Goal: Task Accomplishment & Management: Manage account settings

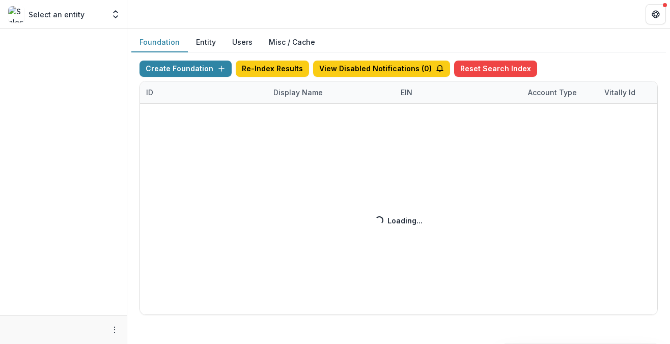
click at [288, 93] on div "Create Foundation Re-Index Results View Disabled Notifications ( 0 ) Reset Sear…" at bounding box center [398, 188] width 518 height 254
click at [300, 96] on div "Create Foundation Re-Index Results View Disabled Notifications ( 0 ) Reset Sear…" at bounding box center [398, 188] width 518 height 254
click at [304, 93] on div "Create Foundation Re-Index Results View Disabled Notifications ( 0 ) Reset Sear…" at bounding box center [398, 188] width 518 height 254
click at [309, 92] on div "Create Foundation Re-Index Results View Disabled Notifications ( 0 ) Reset Sear…" at bounding box center [398, 188] width 518 height 254
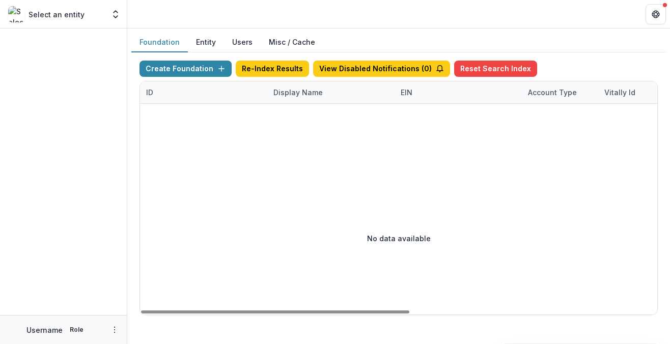
click at [308, 94] on div "Display Name" at bounding box center [298, 92] width 62 height 11
click at [307, 116] on input at bounding box center [330, 115] width 122 height 16
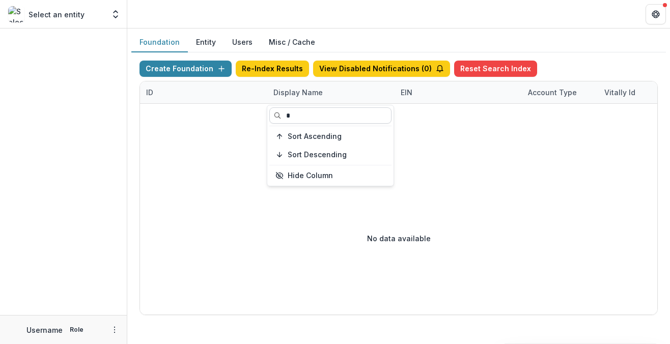
type input "**"
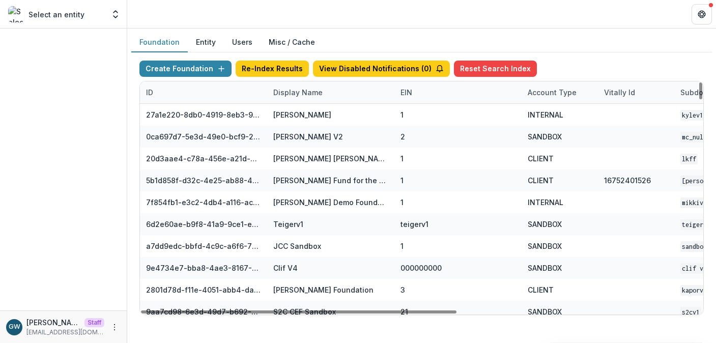
click at [302, 93] on div "Display Name" at bounding box center [298, 92] width 62 height 11
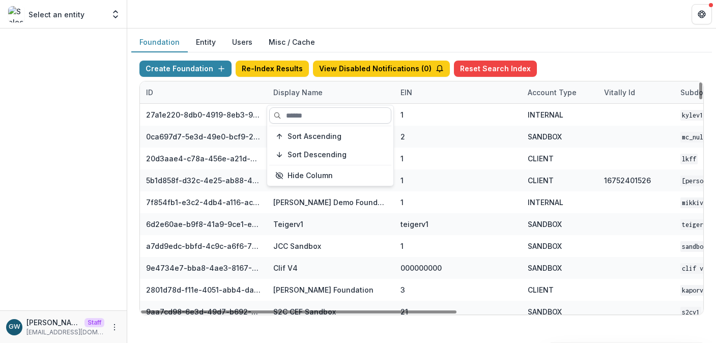
drag, startPoint x: 308, startPoint y: 114, endPoint x: 313, endPoint y: 112, distance: 5.5
click at [308, 114] on input at bounding box center [330, 115] width 122 height 16
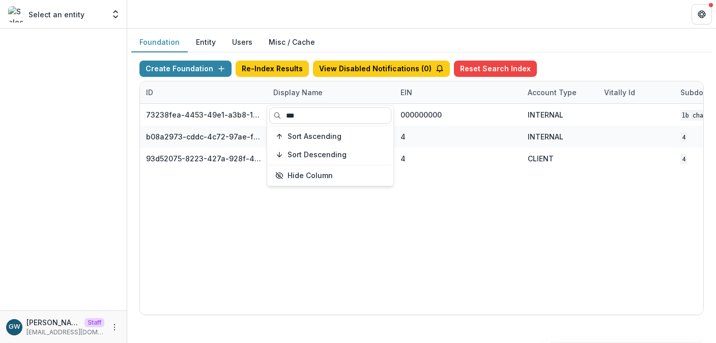
type input "**"
click at [605, 45] on div "Foundation Entity Users Misc / Cache" at bounding box center [421, 43] width 580 height 20
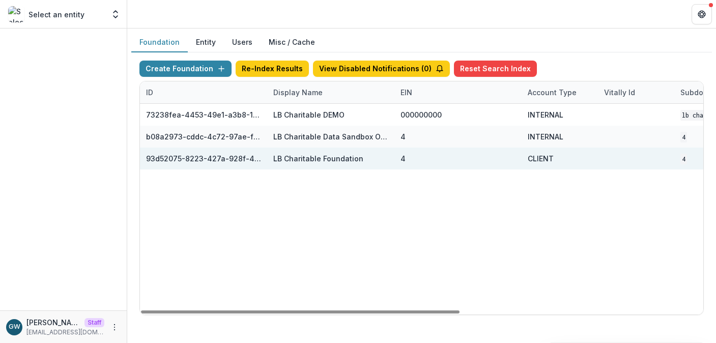
scroll to position [0, 429]
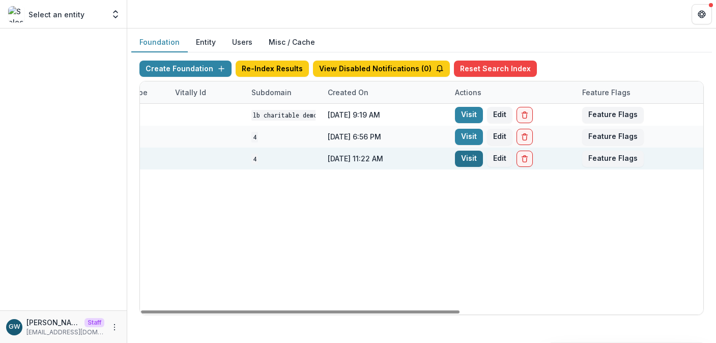
drag, startPoint x: 476, startPoint y: 158, endPoint x: 359, endPoint y: 177, distance: 117.9
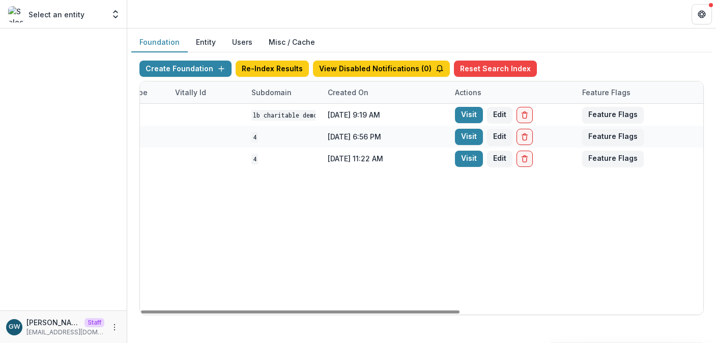
click at [476, 158] on link "Visit" at bounding box center [469, 159] width 28 height 16
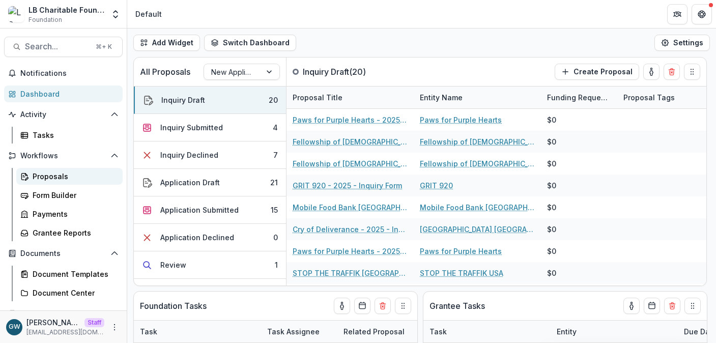
click at [51, 173] on div "Proposals" at bounding box center [74, 176] width 82 height 11
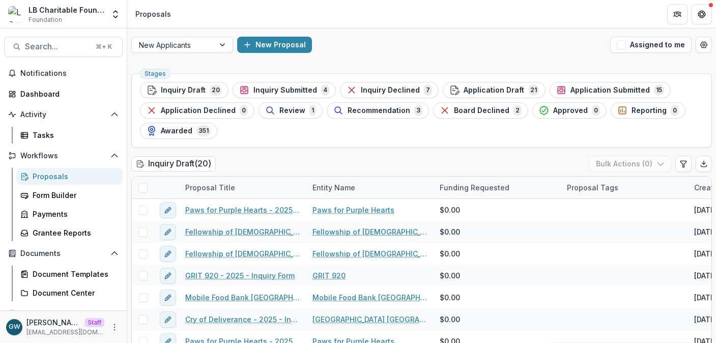
click at [55, 175] on div "Proposals" at bounding box center [74, 176] width 82 height 11
click at [49, 198] on div "Form Builder" at bounding box center [74, 195] width 82 height 11
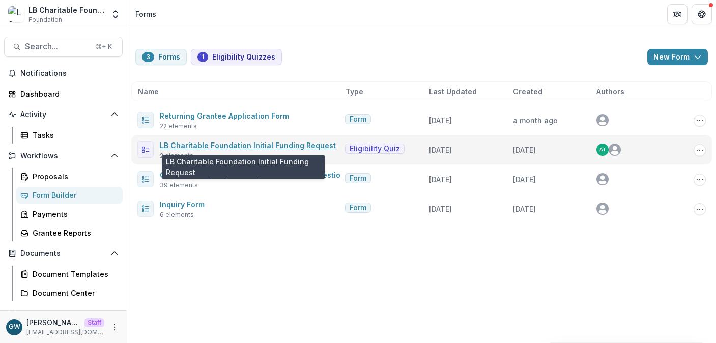
click at [218, 143] on link "LB Charitable Foundation Initial Funding Request" at bounding box center [248, 145] width 176 height 9
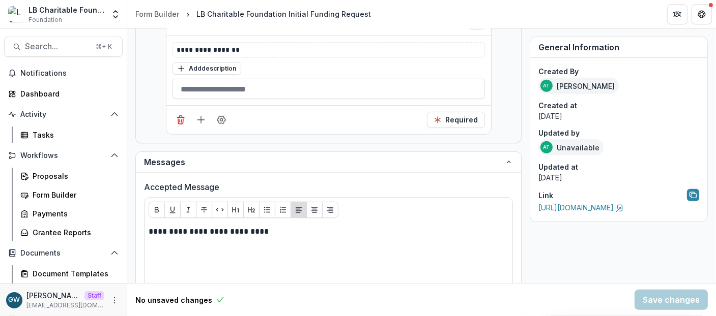
scroll to position [490, 0]
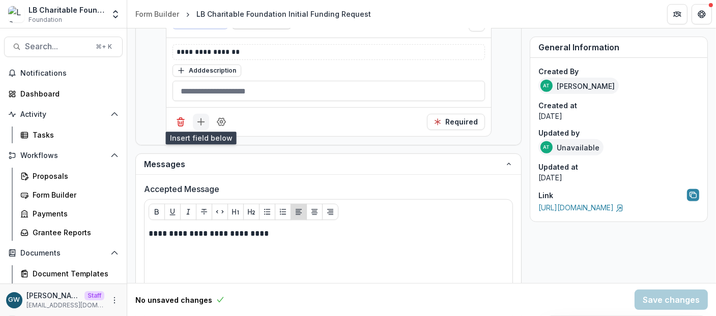
click at [199, 122] on line "Add field" at bounding box center [200, 122] width 7 height 0
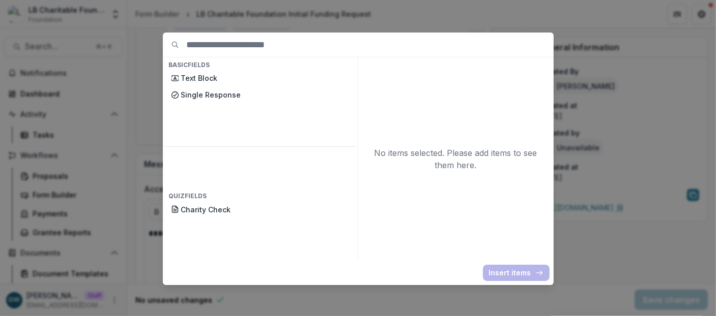
click at [149, 105] on div "Basic Fields Text Block Single Response Quiz Fields Charity Check No items sele…" at bounding box center [358, 158] width 716 height 316
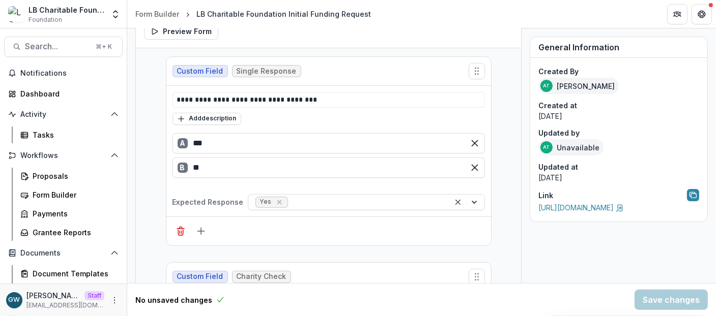
scroll to position [235, 0]
click at [60, 194] on div "Form Builder" at bounding box center [74, 195] width 82 height 11
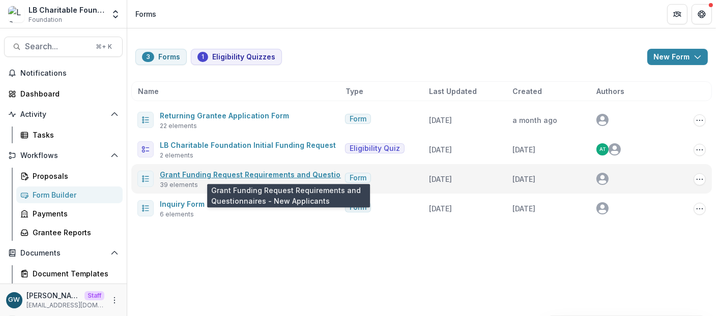
click at [223, 176] on link "Grant Funding Request Requirements and Questionnaires - New Applicants" at bounding box center [296, 174] width 272 height 9
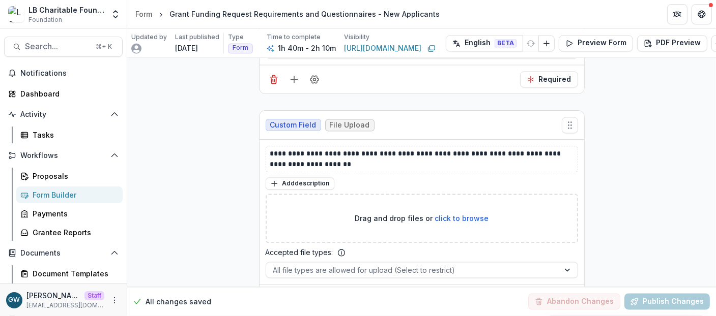
scroll to position [9061, 0]
click at [38, 180] on div "Proposals" at bounding box center [74, 176] width 82 height 11
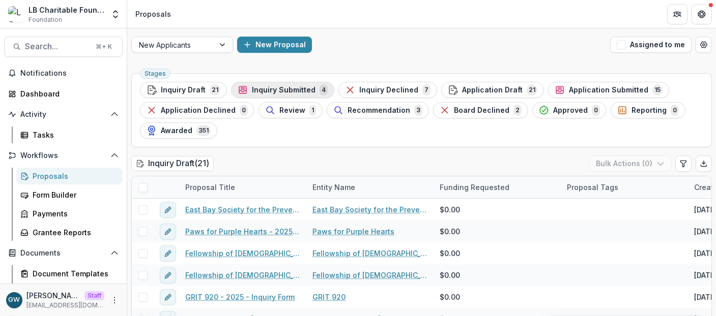
click at [257, 90] on span "Inquiry Submitted" at bounding box center [284, 90] width 64 height 9
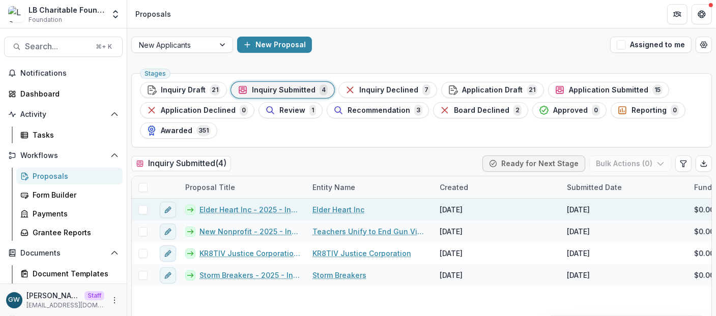
click at [219, 209] on link "Elder Heart Inc - 2025 - Inquiry Form" at bounding box center [249, 210] width 101 height 11
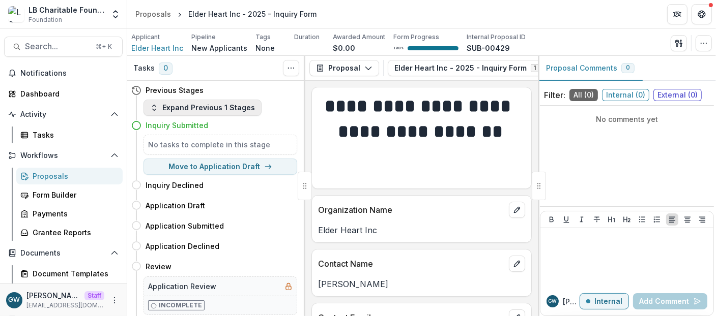
click at [180, 111] on button "Expand Previous 1 Stages" at bounding box center [202, 108] width 118 height 16
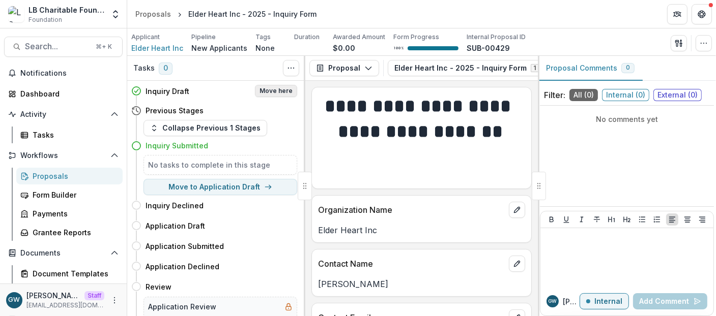
click at [280, 92] on button "Move here" at bounding box center [276, 91] width 42 height 12
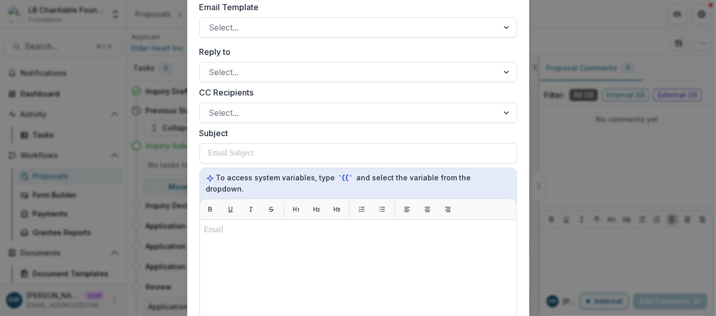
scroll to position [201, 0]
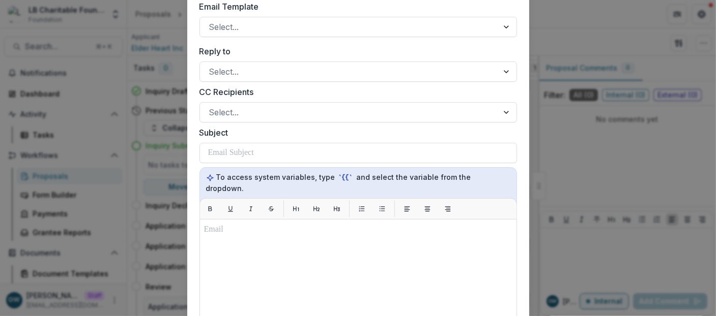
click at [549, 157] on div "**********" at bounding box center [358, 158] width 716 height 316
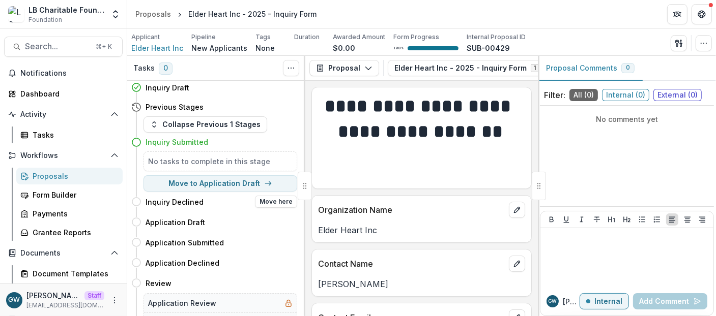
scroll to position [4, 0]
click at [213, 186] on button "Move to Application Draft" at bounding box center [220, 183] width 154 height 16
select select "**********"
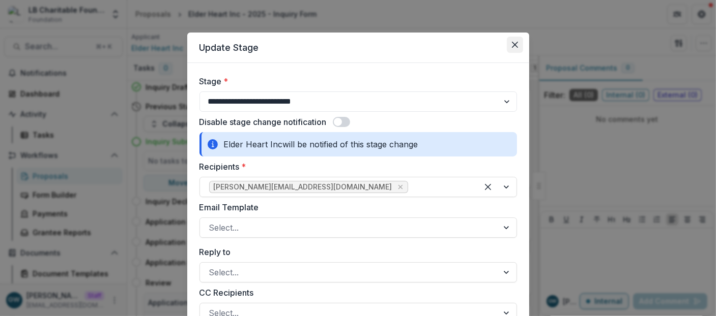
click at [511, 47] on icon "Close" at bounding box center [514, 45] width 6 height 6
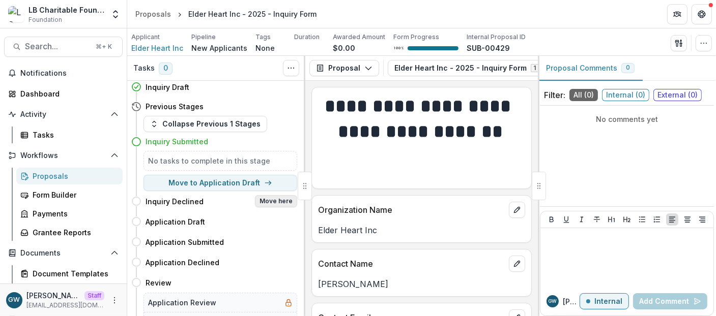
click at [279, 202] on button "Move here" at bounding box center [276, 201] width 42 height 12
select select "**********"
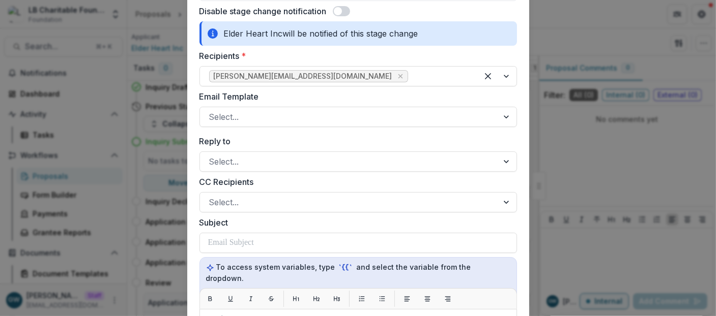
scroll to position [110, 0]
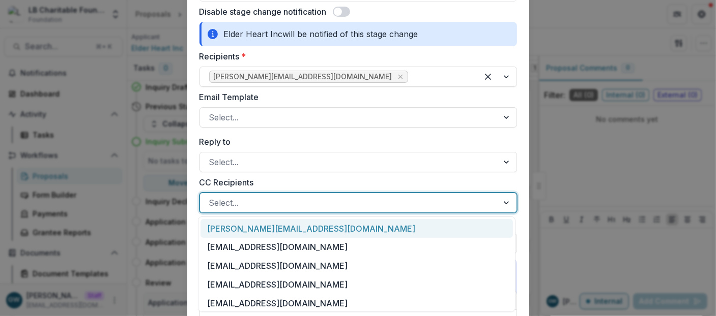
click at [252, 202] on div at bounding box center [349, 203] width 280 height 14
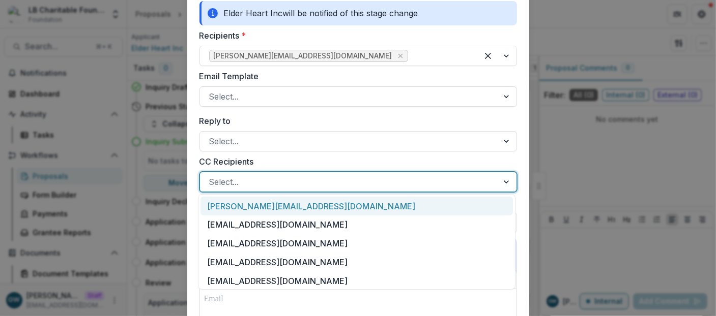
scroll to position [133, 0]
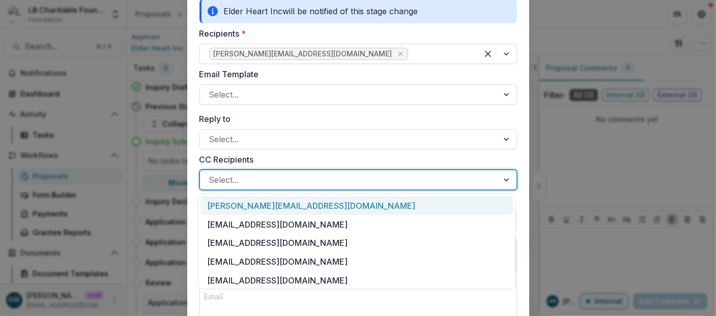
click at [306, 161] on label "CC Recipients" at bounding box center [354, 160] width 311 height 12
click at [212, 174] on input "CC Recipients" at bounding box center [210, 180] width 3 height 12
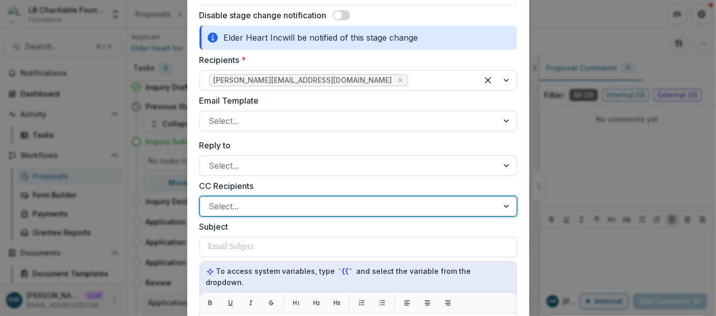
scroll to position [0, 0]
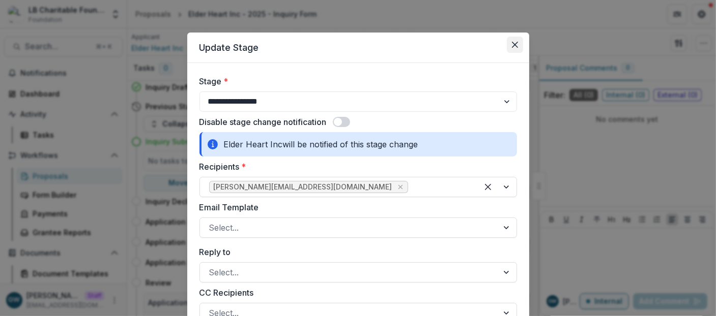
click at [511, 46] on icon "Close" at bounding box center [514, 45] width 6 height 6
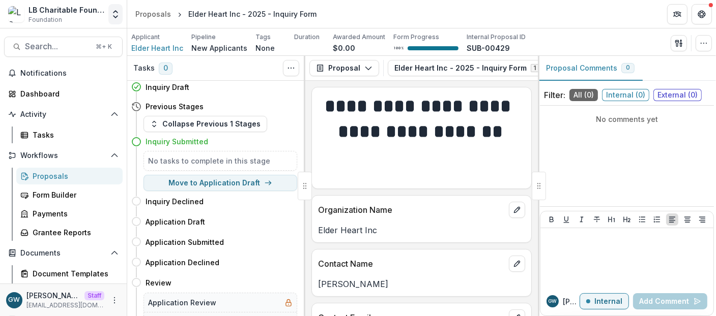
click at [113, 19] on icon "Open entity switcher" at bounding box center [115, 14] width 10 height 10
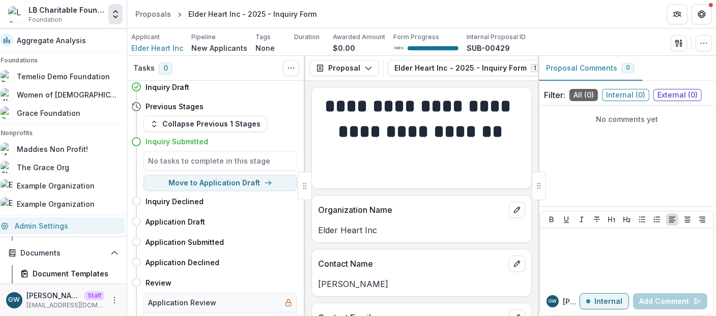
click at [67, 225] on link "Admin Settings" at bounding box center [59, 226] width 130 height 17
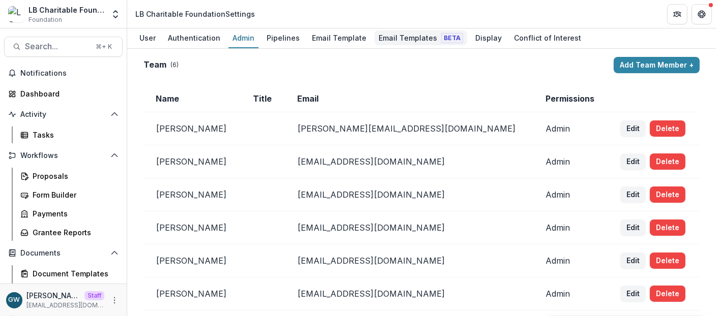
click at [380, 39] on div "Email Templates Beta" at bounding box center [420, 38] width 93 height 15
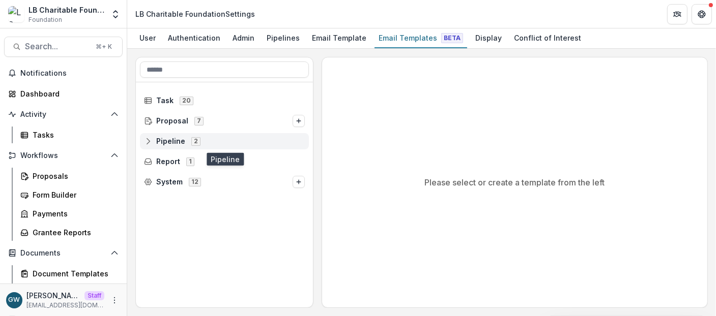
click at [148, 140] on line at bounding box center [148, 141] width 0 height 3
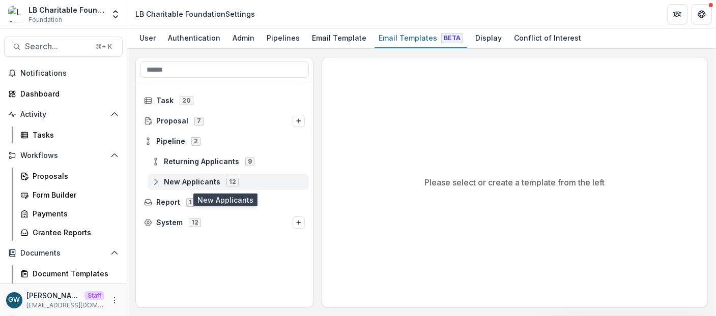
click at [156, 182] on line at bounding box center [156, 182] width 0 height 3
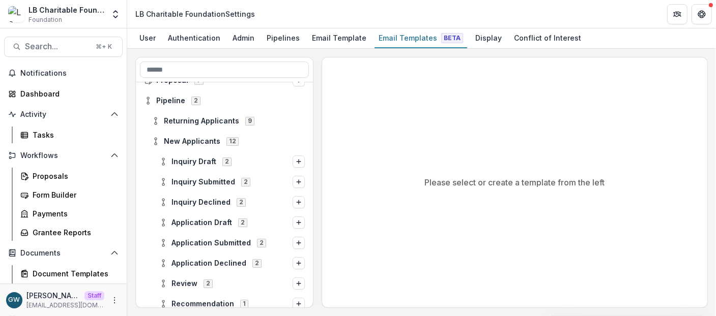
scroll to position [41, 0]
click at [199, 203] on span "Inquiry Declined" at bounding box center [200, 202] width 59 height 9
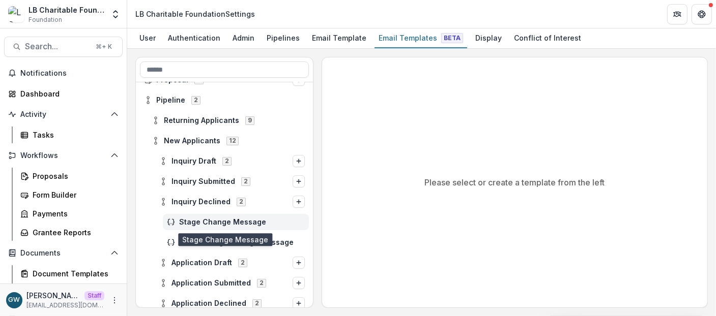
click at [211, 223] on span "Stage Change Message" at bounding box center [242, 222] width 126 height 9
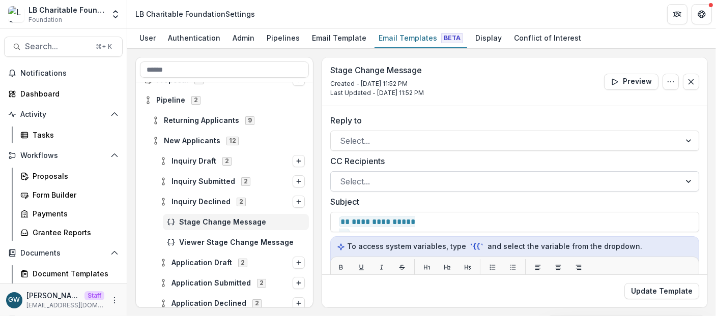
click at [370, 180] on div at bounding box center [505, 181] width 331 height 14
click at [360, 183] on div at bounding box center [505, 181] width 331 height 14
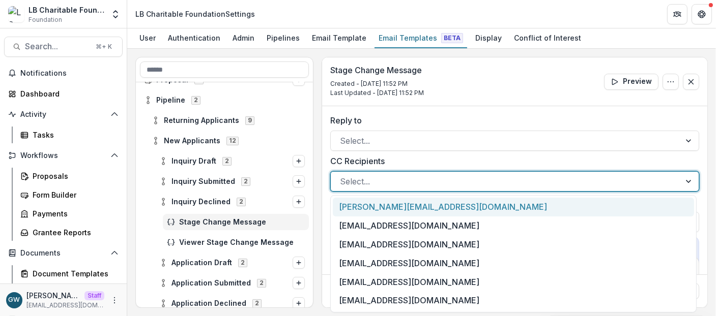
click at [356, 172] on div "Select..." at bounding box center [514, 181] width 369 height 20
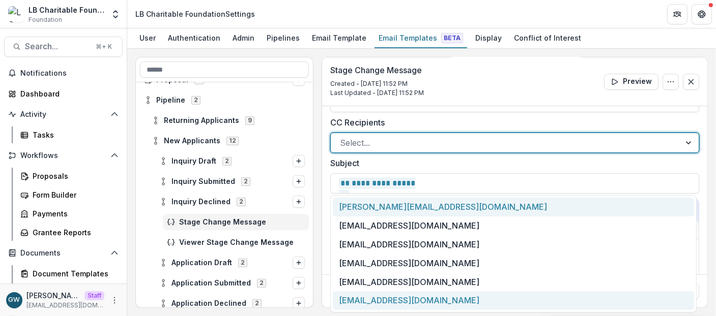
scroll to position [99, 0]
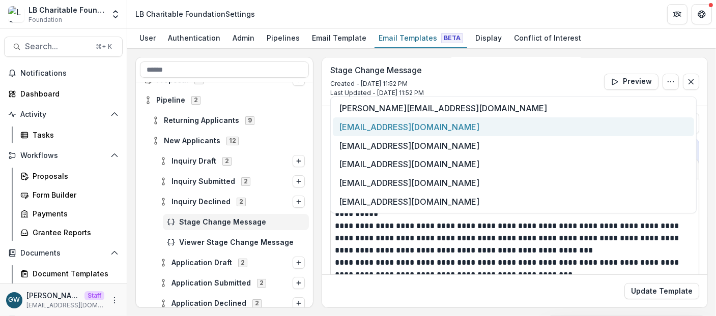
click at [319, 124] on div "**********" at bounding box center [421, 182] width 572 height 251
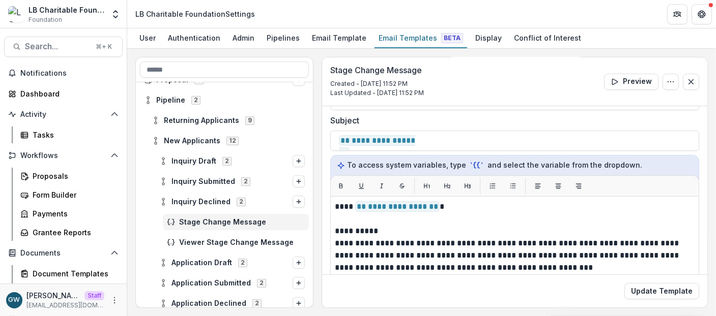
scroll to position [0, 0]
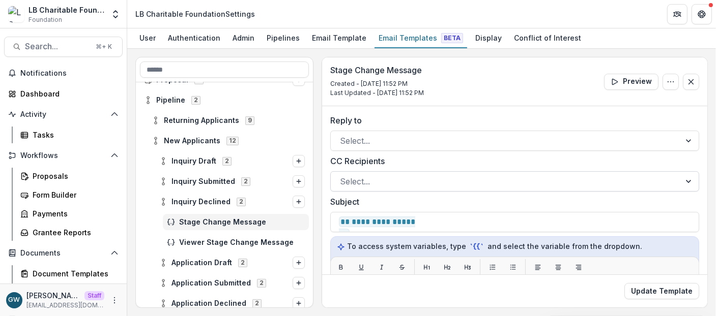
click at [368, 180] on div at bounding box center [505, 181] width 331 height 14
click at [317, 171] on div "**********" at bounding box center [421, 182] width 572 height 251
click at [148, 37] on div "User" at bounding box center [147, 38] width 24 height 15
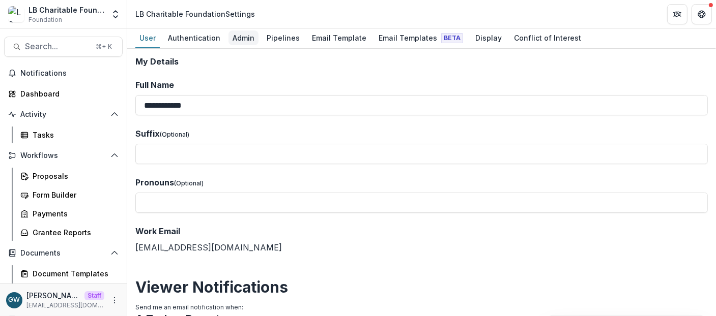
click at [245, 39] on div "Admin" at bounding box center [243, 38] width 30 height 15
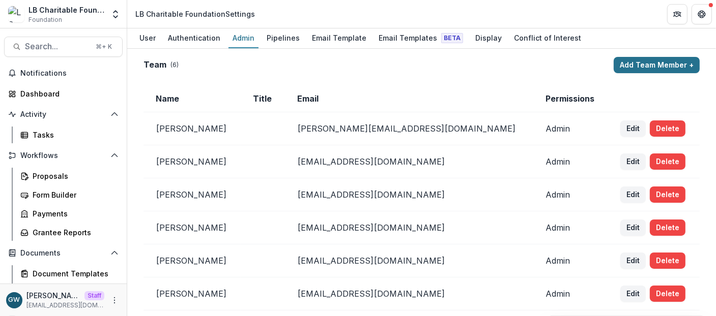
click at [639, 63] on button "Add Team Member +" at bounding box center [657, 65] width 86 height 16
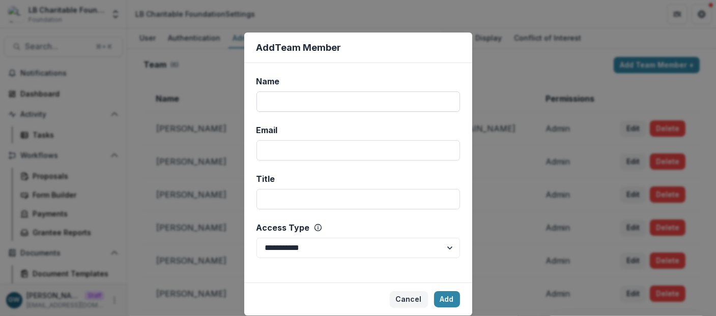
click at [307, 106] on input "Name" at bounding box center [357, 102] width 203 height 20
click at [325, 151] on input "Email" at bounding box center [357, 150] width 203 height 20
type input "**********"
click at [323, 108] on input "Name" at bounding box center [357, 102] width 203 height 20
type input "*"
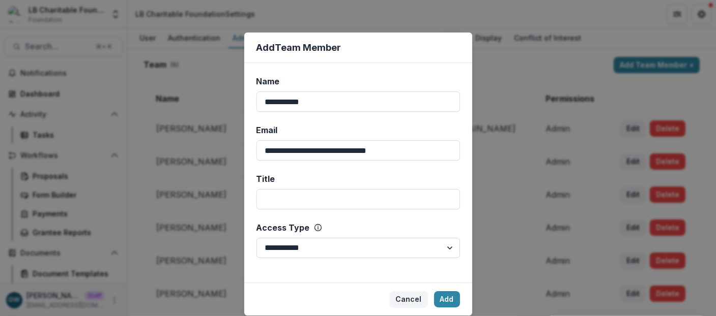
type input "**********"
click at [347, 247] on select "**********" at bounding box center [357, 248] width 203 height 20
click at [351, 251] on select "**********" at bounding box center [357, 248] width 203 height 20
select select "*****"
click at [256, 238] on select "**********" at bounding box center [357, 248] width 203 height 20
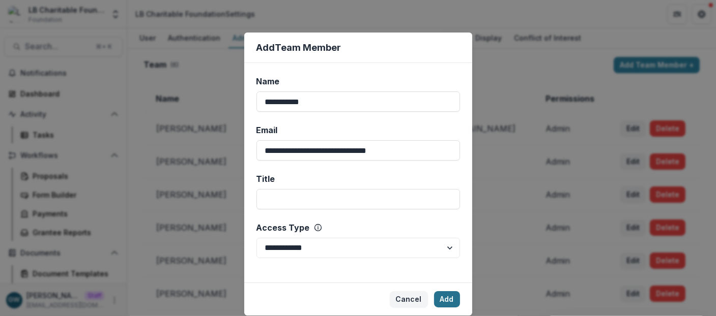
click at [445, 302] on button "Add" at bounding box center [447, 300] width 26 height 16
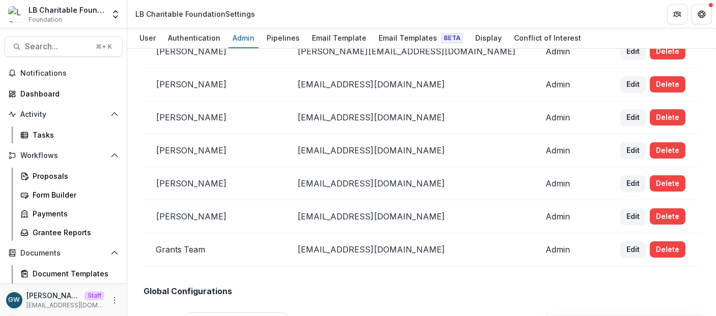
scroll to position [79, 0]
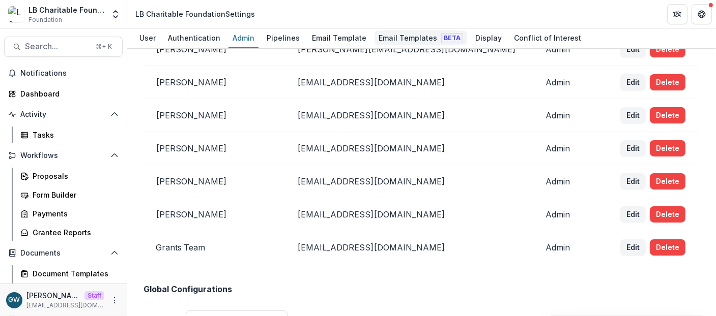
click at [380, 40] on div "Email Templates Beta" at bounding box center [420, 38] width 93 height 15
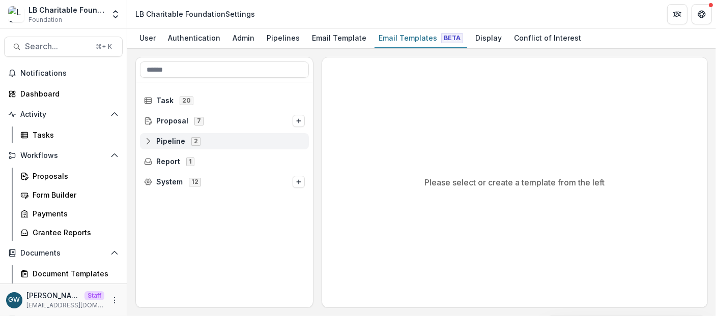
click at [148, 138] on icon at bounding box center [148, 141] width 8 height 8
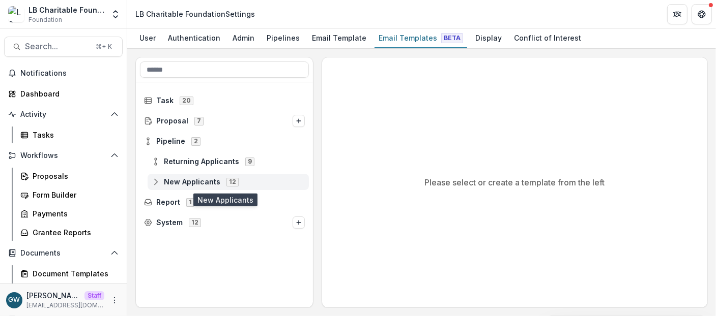
click at [195, 181] on span "New Applicants" at bounding box center [192, 182] width 56 height 9
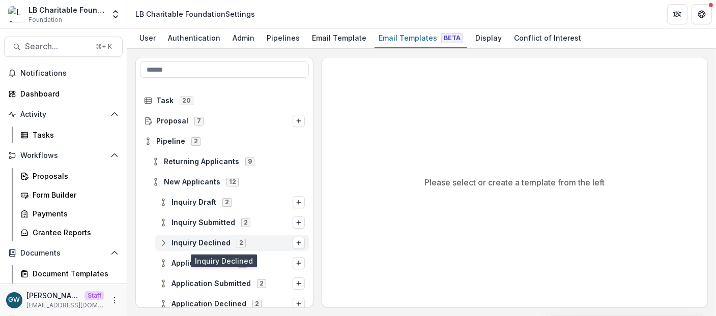
click at [208, 244] on span "Inquiry Declined" at bounding box center [200, 243] width 59 height 9
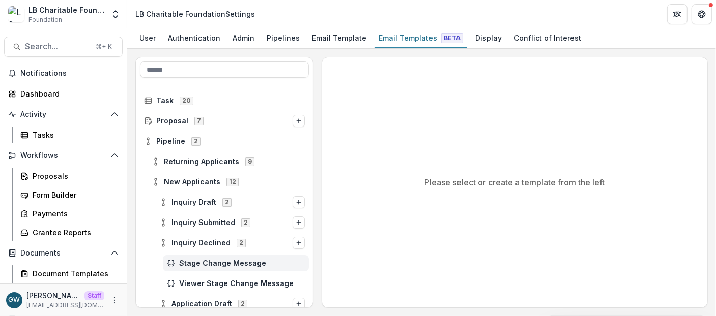
click at [256, 258] on div "Stage Change Message" at bounding box center [236, 263] width 146 height 16
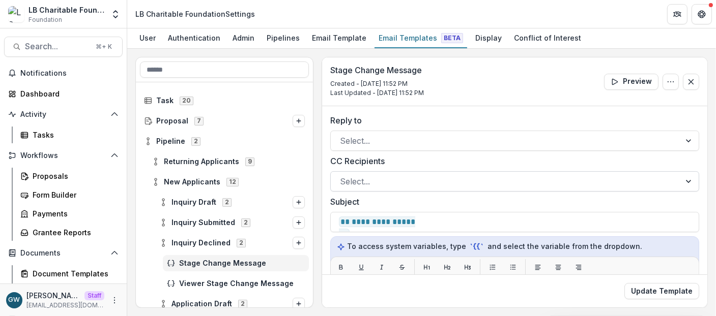
click at [390, 181] on div at bounding box center [505, 181] width 331 height 14
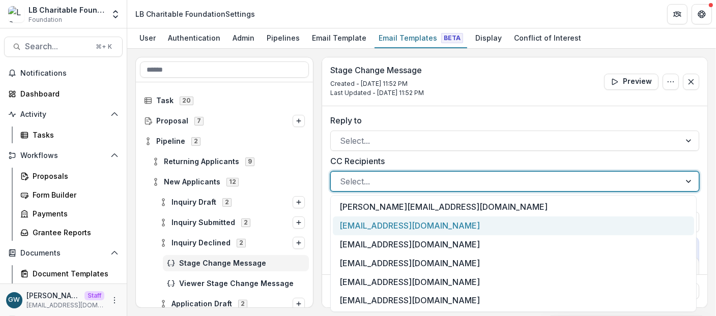
click at [408, 226] on div "[EMAIL_ADDRESS][DOMAIN_NAME]" at bounding box center [513, 226] width 361 height 19
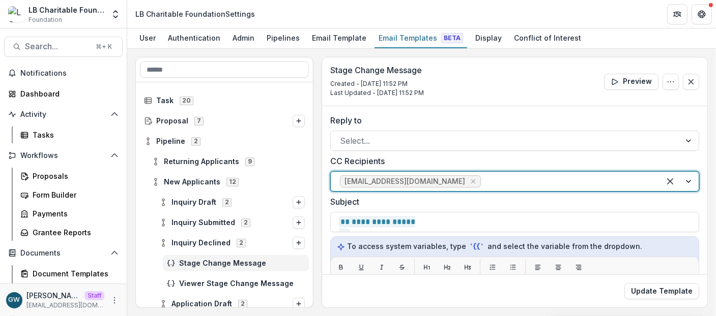
click at [316, 171] on div "**********" at bounding box center [421, 182] width 572 height 251
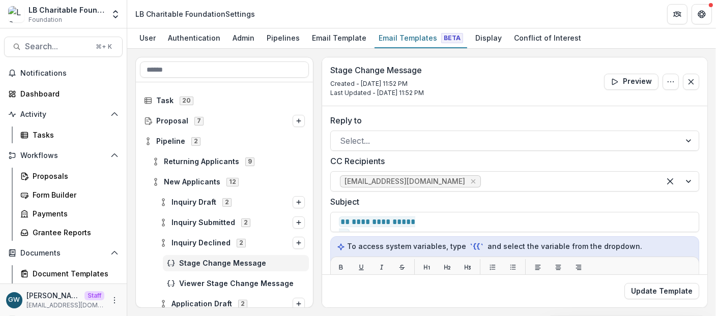
click at [320, 169] on div "**********" at bounding box center [421, 182] width 572 height 251
click at [660, 292] on button "Update Template" at bounding box center [661, 291] width 75 height 16
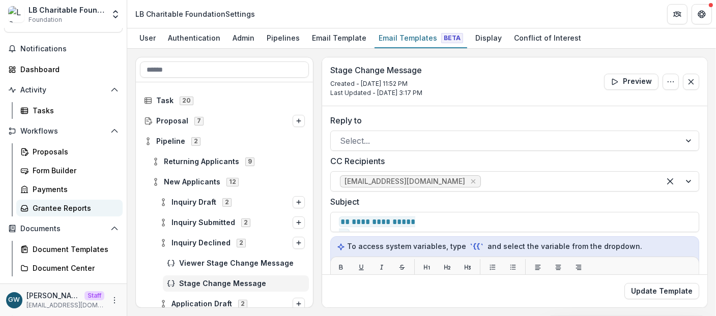
scroll to position [44, 0]
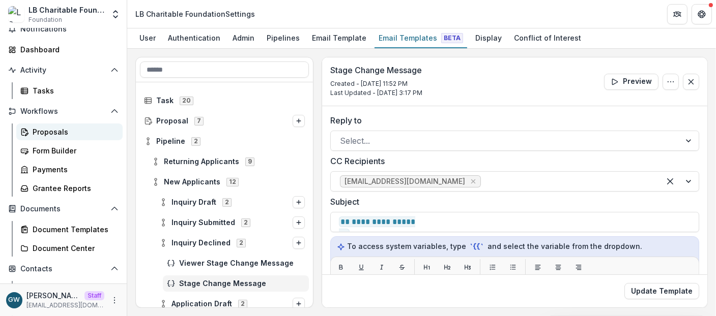
click at [62, 134] on div "Proposals" at bounding box center [74, 132] width 82 height 11
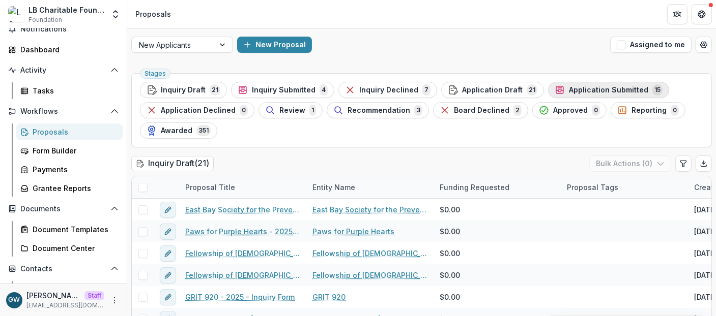
click at [579, 88] on span "Application Submitted" at bounding box center [608, 90] width 79 height 9
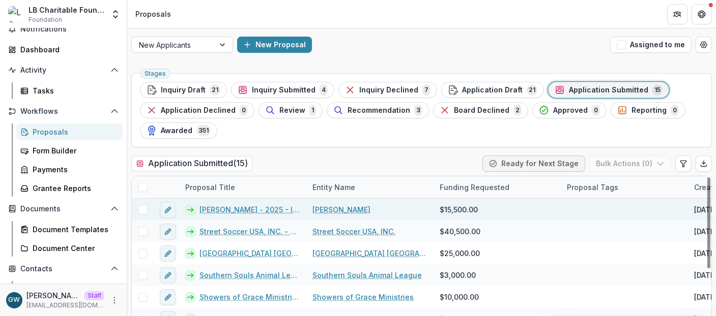
click at [142, 210] on span at bounding box center [142, 210] width 9 height 9
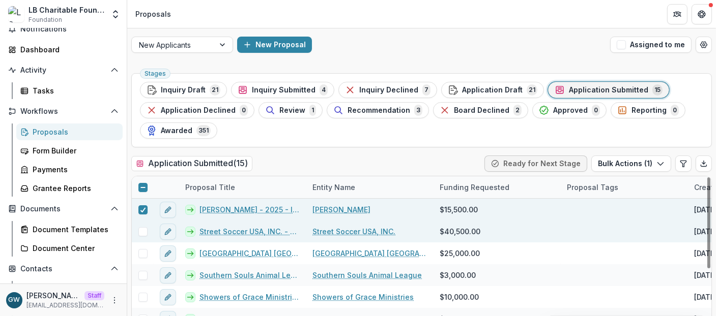
click at [144, 229] on span at bounding box center [142, 231] width 9 height 9
click at [646, 162] on button "Bulk Actions ( 2 )" at bounding box center [630, 164] width 81 height 16
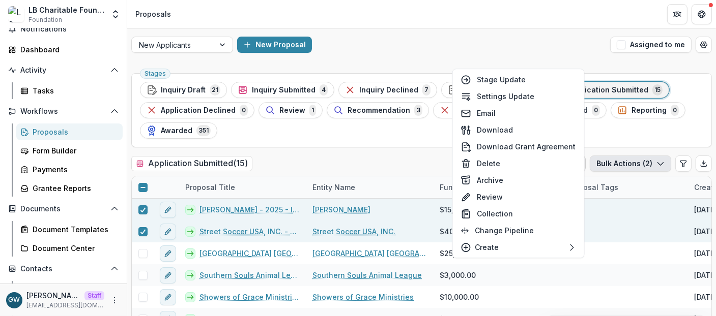
click at [278, 151] on div "Stages Inquiry Draft 21 Inquiry Submitted 4 Inquiry Declined 7 Application Draf…" at bounding box center [421, 216] width 589 height 294
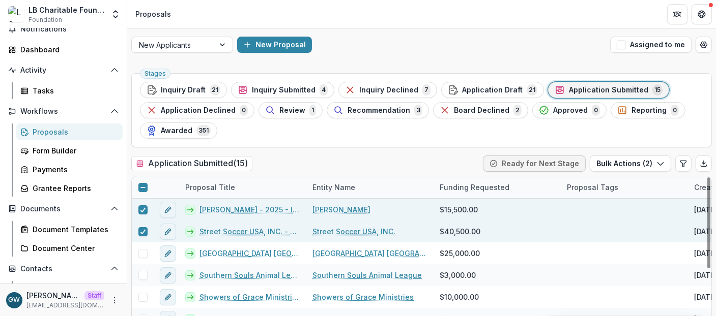
click at [141, 189] on icon at bounding box center [143, 188] width 6 height 6
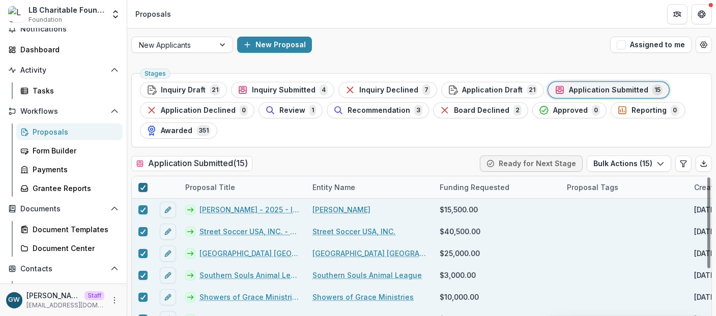
click at [141, 189] on polyline at bounding box center [142, 188] width 5 height 4
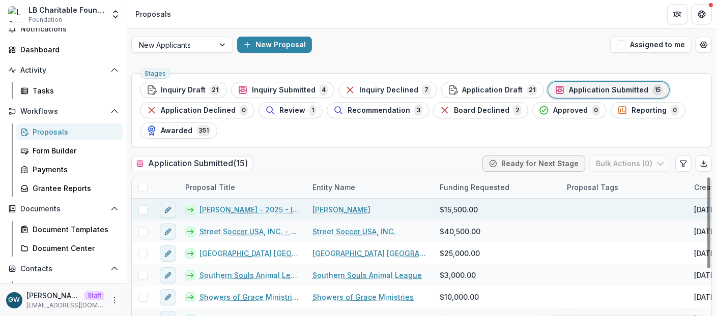
click at [224, 208] on link "[PERSON_NAME] - 2025 - Inquiry Form" at bounding box center [249, 210] width 101 height 11
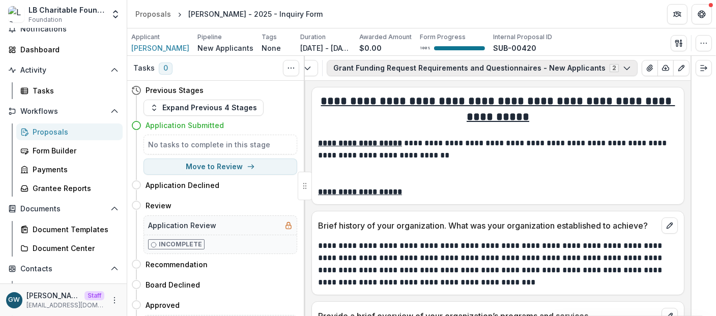
scroll to position [0, 82]
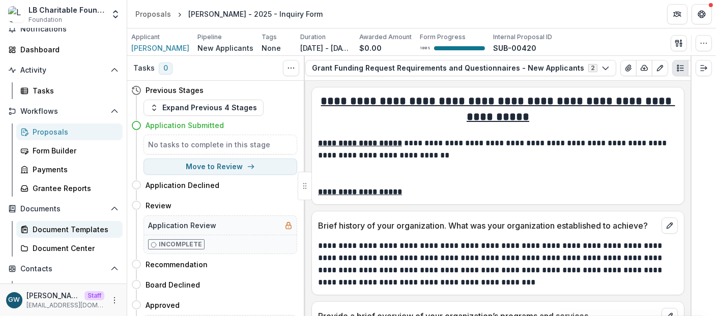
click at [59, 227] on div "Document Templates" at bounding box center [74, 229] width 82 height 11
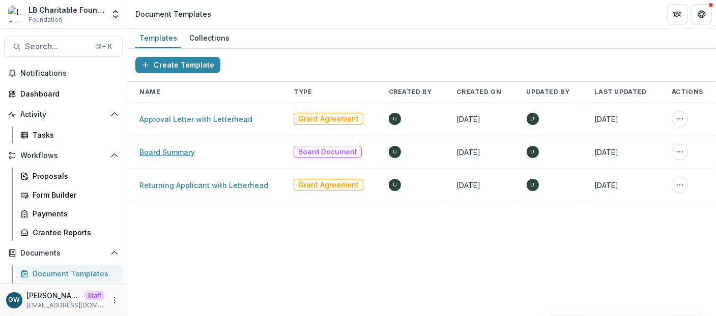
click at [183, 152] on link "Board Summary" at bounding box center [166, 152] width 55 height 9
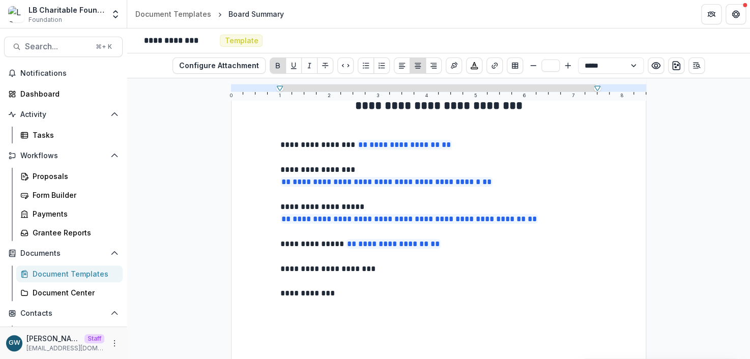
scroll to position [75, 0]
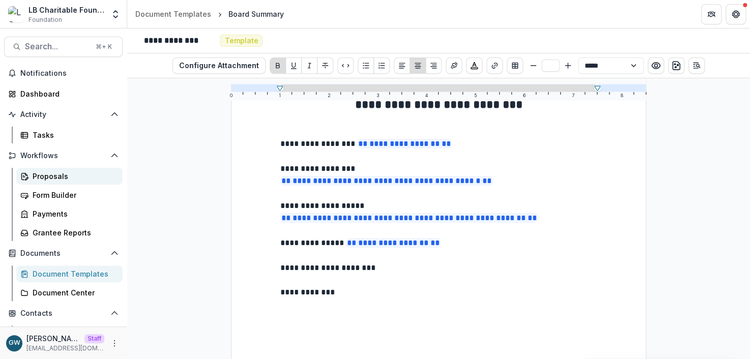
click at [53, 181] on div "Proposals" at bounding box center [74, 176] width 82 height 11
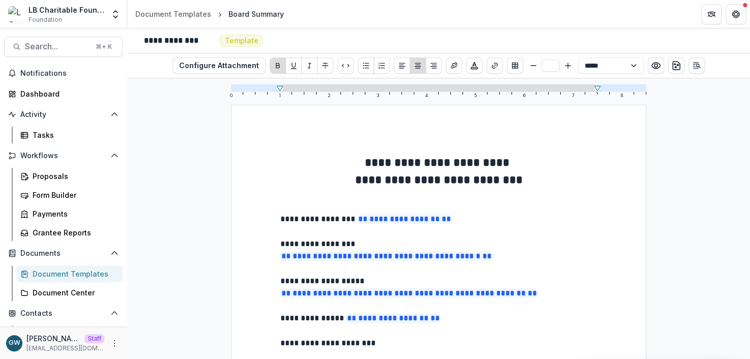
click at [64, 271] on div "Document Templates" at bounding box center [74, 274] width 82 height 11
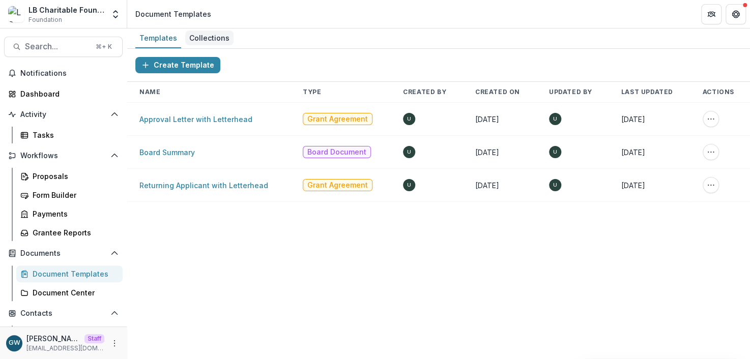
click at [203, 35] on div "Collections" at bounding box center [209, 38] width 48 height 15
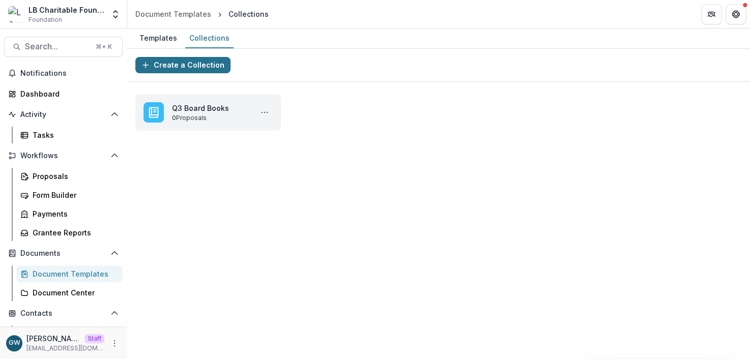
click at [198, 65] on button "Create a Collection" at bounding box center [182, 65] width 95 height 16
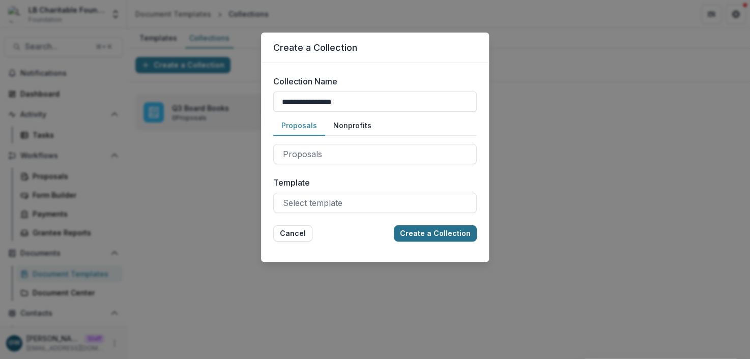
type input "**********"
click at [427, 235] on button "Create a Collection" at bounding box center [435, 233] width 83 height 16
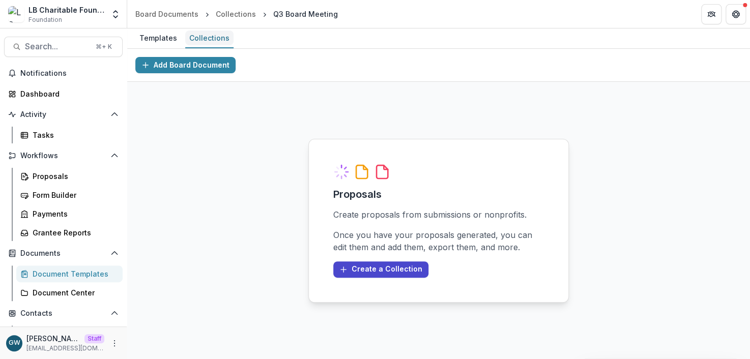
click at [205, 43] on div "Collections" at bounding box center [209, 38] width 48 height 15
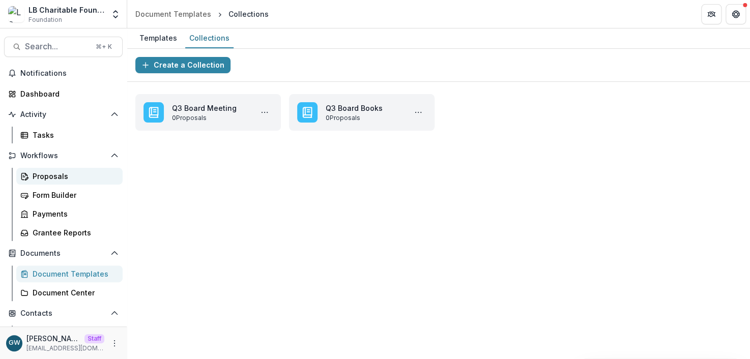
click at [66, 177] on div "Proposals" at bounding box center [74, 176] width 82 height 11
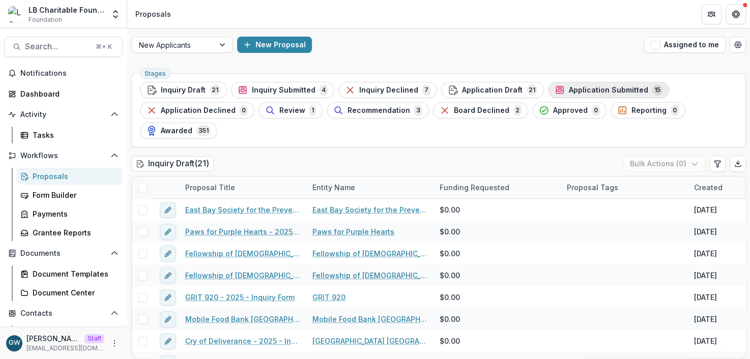
click at [581, 90] on span "Application Submitted" at bounding box center [608, 90] width 79 height 9
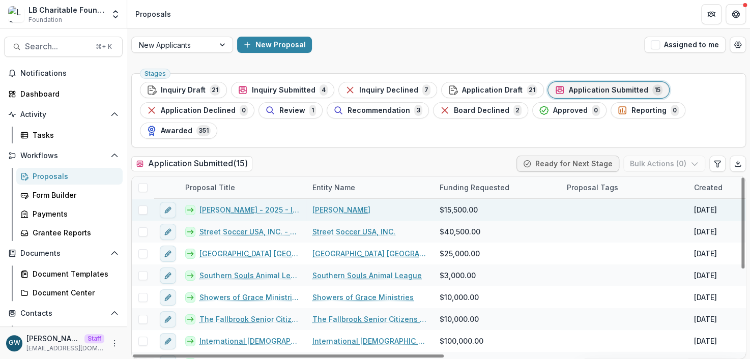
click at [144, 210] on span at bounding box center [142, 210] width 9 height 9
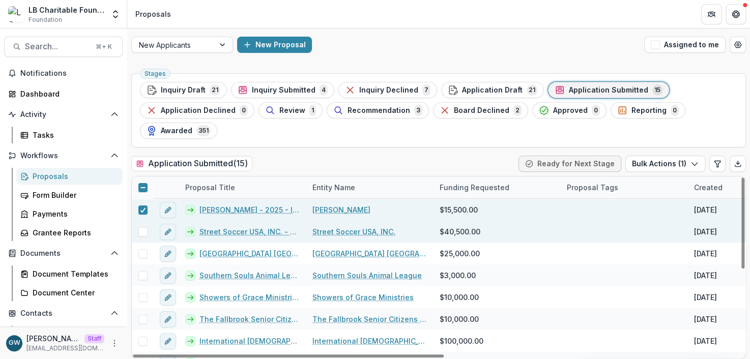
click at [142, 234] on span at bounding box center [142, 231] width 9 height 9
click at [665, 161] on button "Bulk Actions ( 2 )" at bounding box center [664, 164] width 81 height 16
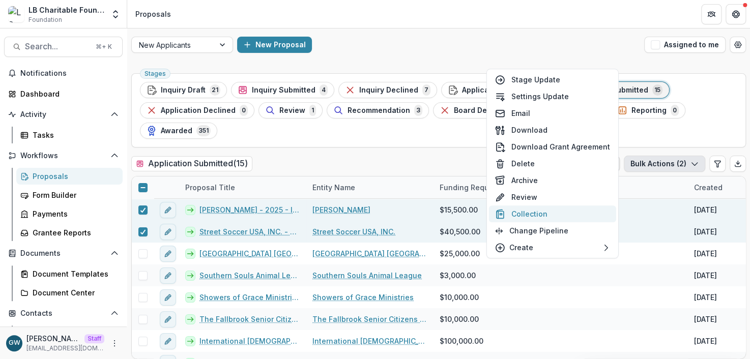
click at [548, 212] on button "Collection" at bounding box center [552, 214] width 127 height 17
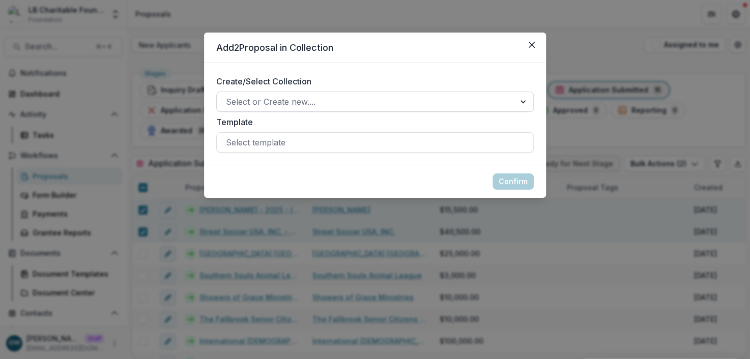
click at [326, 103] on div at bounding box center [366, 102] width 280 height 14
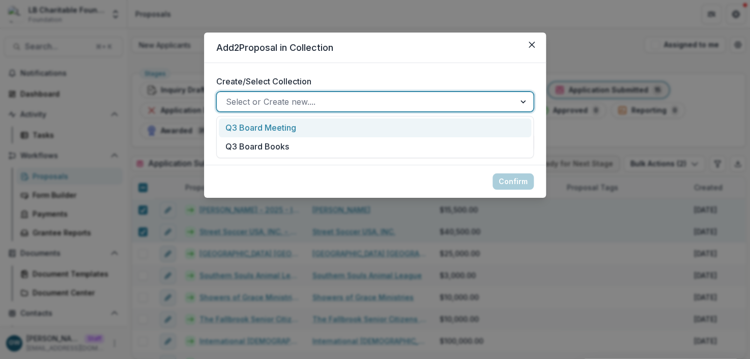
click at [251, 128] on div "Q3 Board Meeting" at bounding box center [375, 128] width 312 height 19
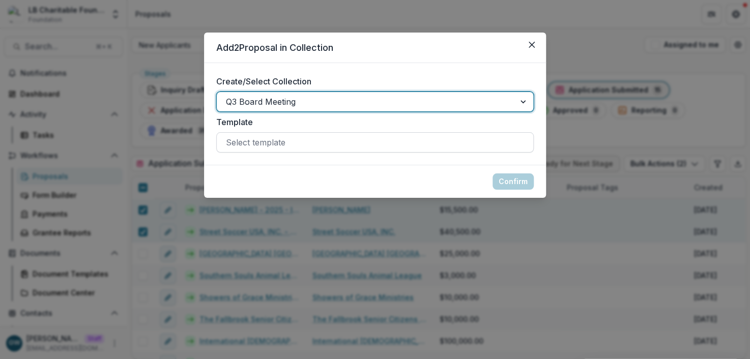
click at [261, 139] on div at bounding box center [375, 142] width 298 height 14
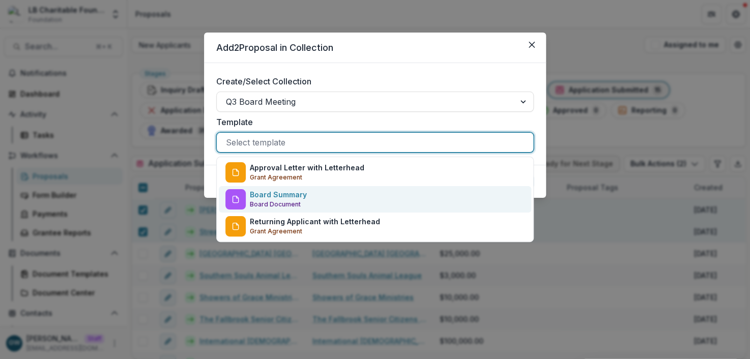
click at [274, 202] on p "Board Document" at bounding box center [275, 204] width 51 height 9
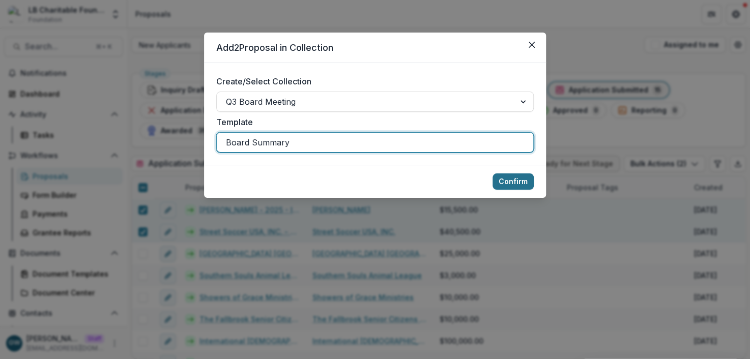
click at [508, 181] on button "Confirm" at bounding box center [512, 181] width 41 height 16
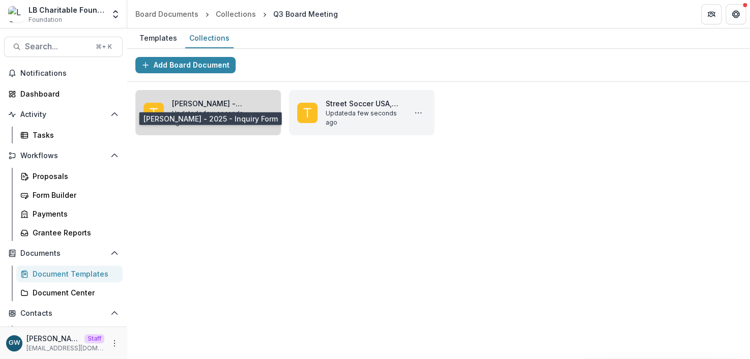
click at [216, 98] on link "[PERSON_NAME] - 2025 - Inquiry Form" at bounding box center [210, 103] width 76 height 11
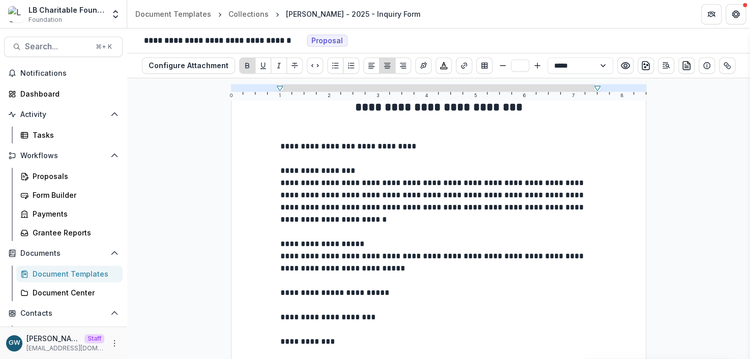
scroll to position [73, 0]
type input "**"
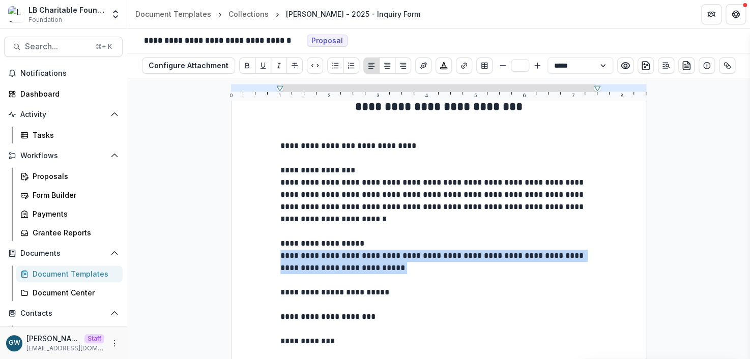
drag, startPoint x: 461, startPoint y: 268, endPoint x: 253, endPoint y: 258, distance: 208.3
click at [253, 258] on div "**********" at bounding box center [438, 300] width 415 height 537
click at [503, 268] on p "**********" at bounding box center [438, 262] width 316 height 24
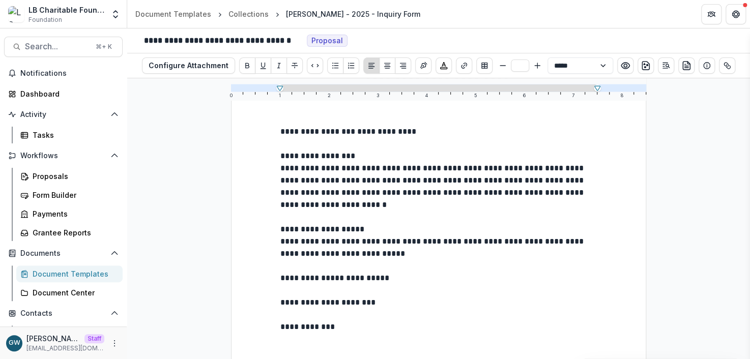
scroll to position [96, 0]
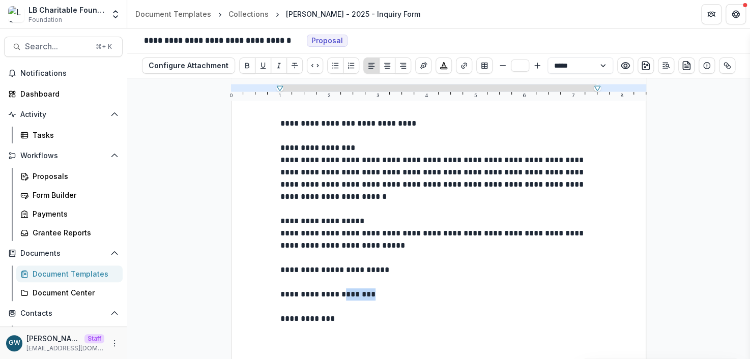
drag, startPoint x: 382, startPoint y: 294, endPoint x: 352, endPoint y: 293, distance: 30.1
click at [352, 293] on p "**********" at bounding box center [438, 294] width 316 height 12
click at [411, 298] on p "**********" at bounding box center [438, 294] width 316 height 12
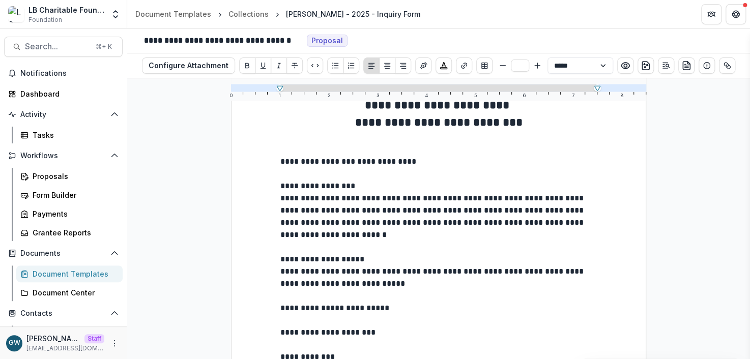
scroll to position [0, 0]
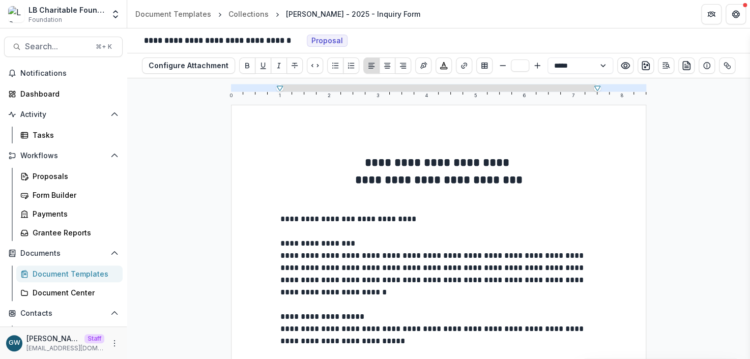
click at [56, 274] on div "Document Templates" at bounding box center [74, 274] width 82 height 11
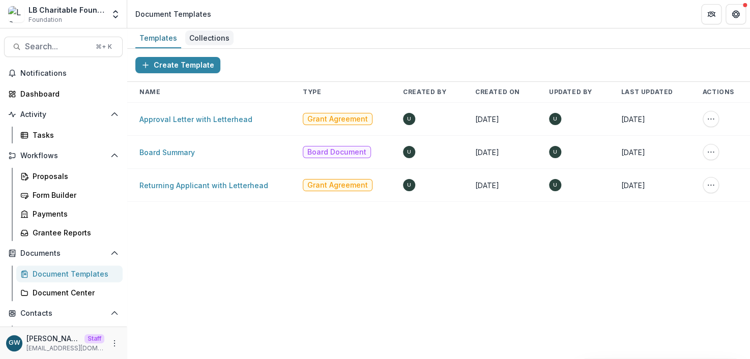
click at [199, 31] on div "Collections" at bounding box center [209, 38] width 48 height 15
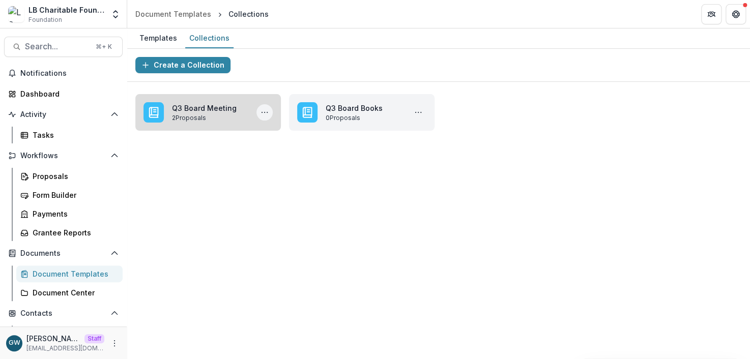
click at [270, 112] on button "More Q3 Board Meeting Actions" at bounding box center [264, 112] width 16 height 16
click at [211, 113] on link "Q3 Board Meeting" at bounding box center [210, 108] width 76 height 11
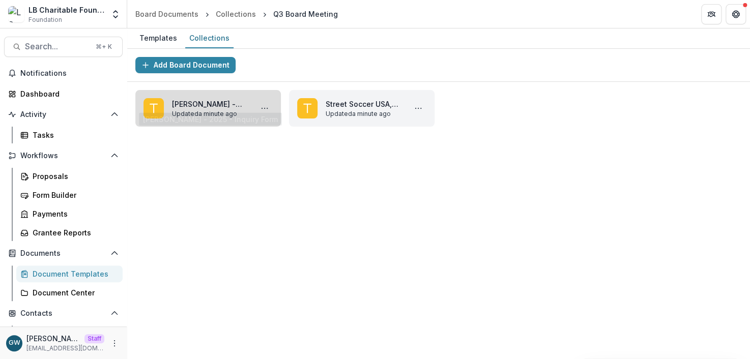
click at [248, 101] on link "[PERSON_NAME] - 2025 - Inquiry Form" at bounding box center [210, 104] width 76 height 11
click at [265, 110] on icon "More Dorothy Mbambu - 2025 - Inquiry Form Actions" at bounding box center [264, 108] width 8 height 8
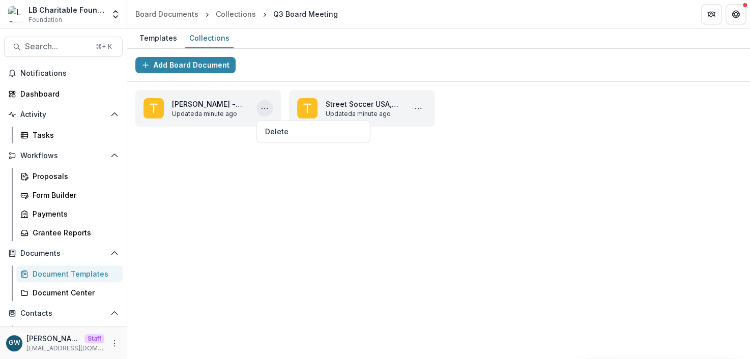
click at [234, 149] on div "Add Board Document [PERSON_NAME] - 2025 - Inquiry Form Updated a minute ago Del…" at bounding box center [438, 204] width 623 height 310
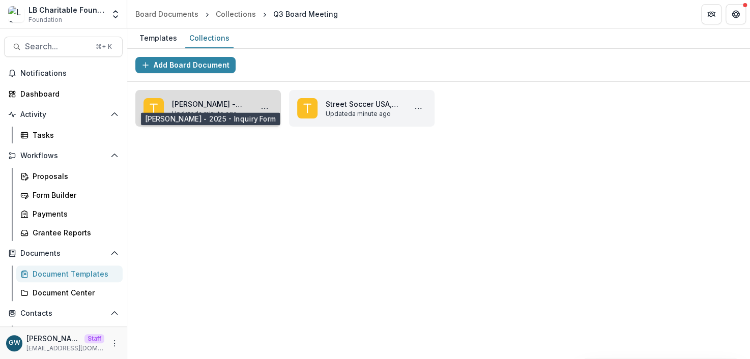
click at [188, 108] on link "[PERSON_NAME] - 2025 - Inquiry Form" at bounding box center [210, 104] width 76 height 11
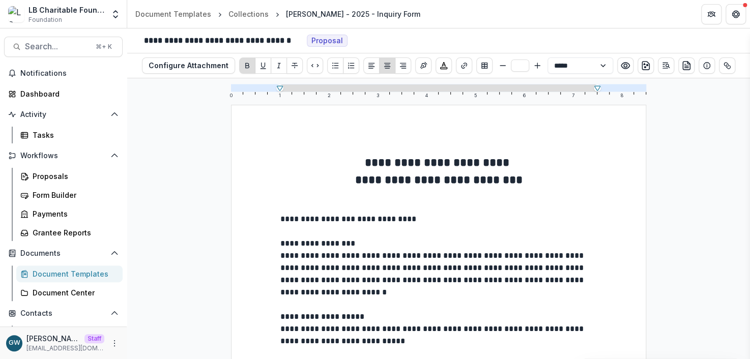
click at [48, 278] on div "Document Templates" at bounding box center [74, 274] width 82 height 11
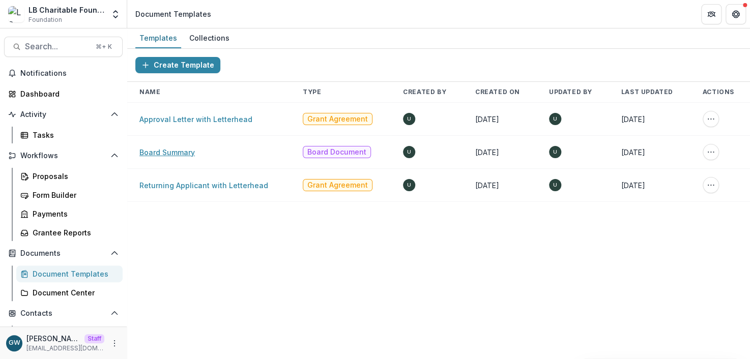
click at [174, 151] on link "Board Summary" at bounding box center [166, 152] width 55 height 9
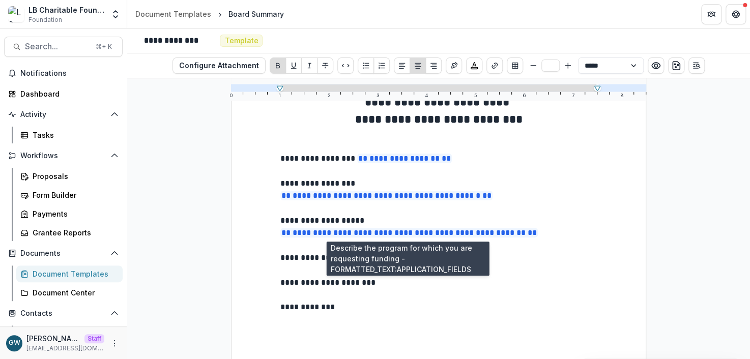
scroll to position [86, 0]
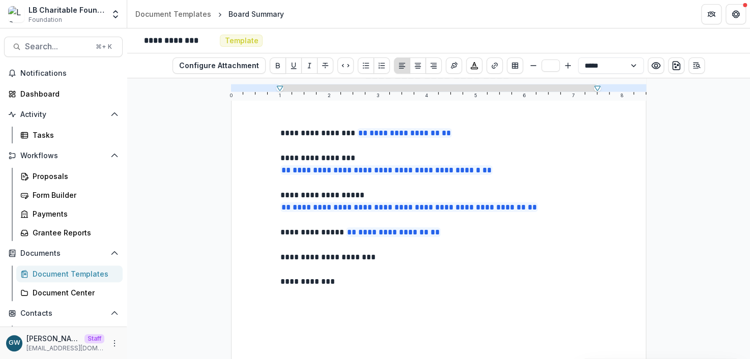
type input "**"
click at [346, 284] on p "**********" at bounding box center [438, 282] width 316 height 12
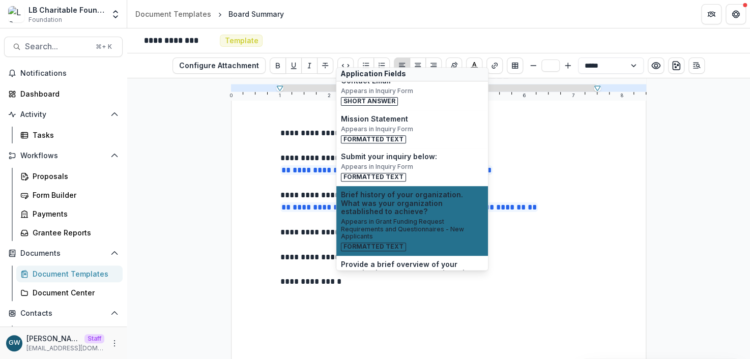
scroll to position [184, 0]
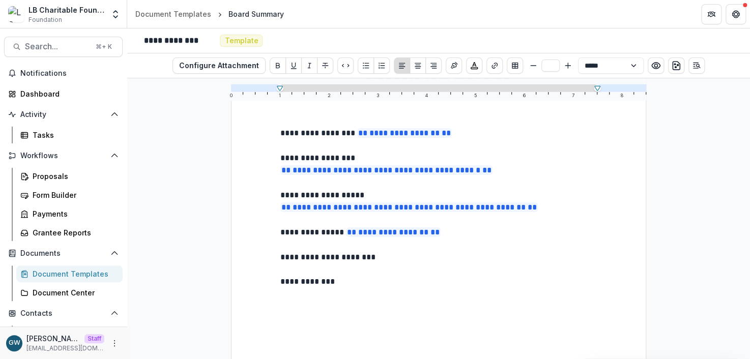
click at [552, 208] on p "**********" at bounding box center [438, 207] width 316 height 13
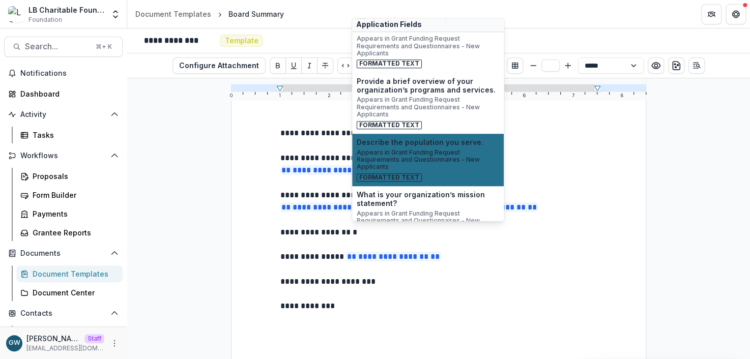
scroll to position [306, 0]
click at [437, 162] on span "Appears in Grant Funding Request Requirements and Questionnaires - New Applican…" at bounding box center [428, 160] width 142 height 22
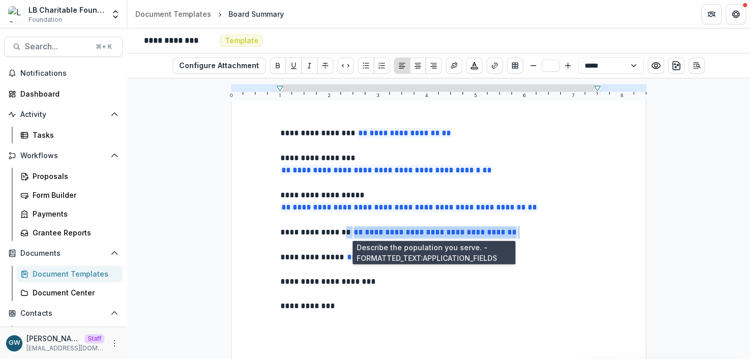
drag, startPoint x: 542, startPoint y: 233, endPoint x: 345, endPoint y: 234, distance: 197.4
click at [345, 234] on p "**********" at bounding box center [438, 232] width 316 height 13
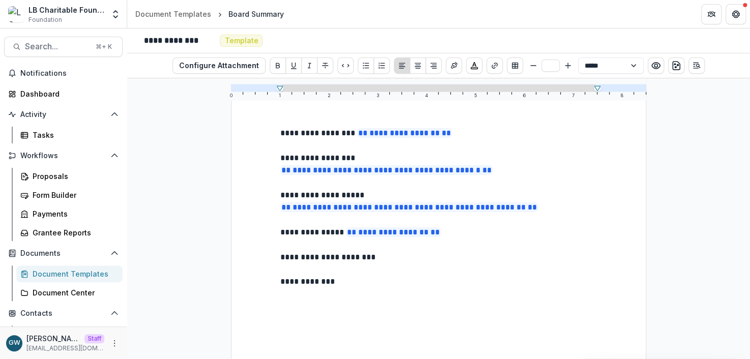
click at [427, 276] on p "**********" at bounding box center [438, 282] width 316 height 12
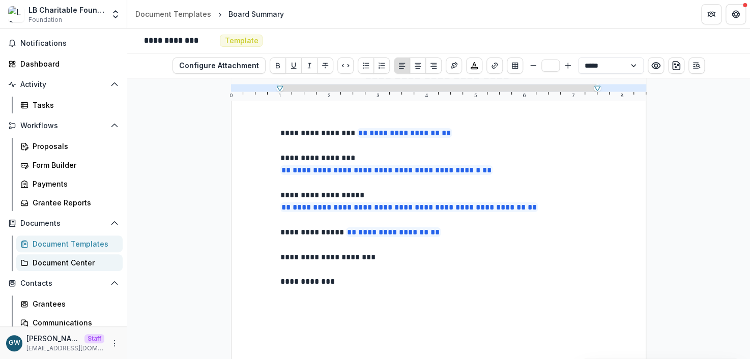
scroll to position [94, 0]
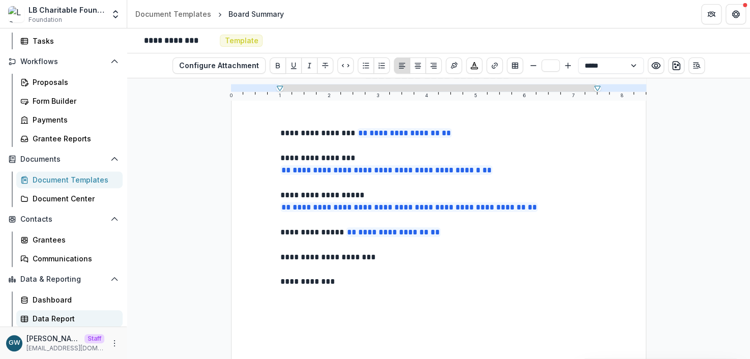
click at [64, 315] on div "Data Report" at bounding box center [74, 318] width 82 height 11
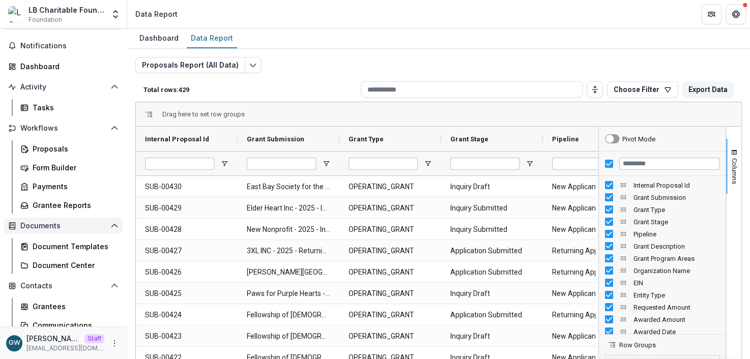
scroll to position [94, 0]
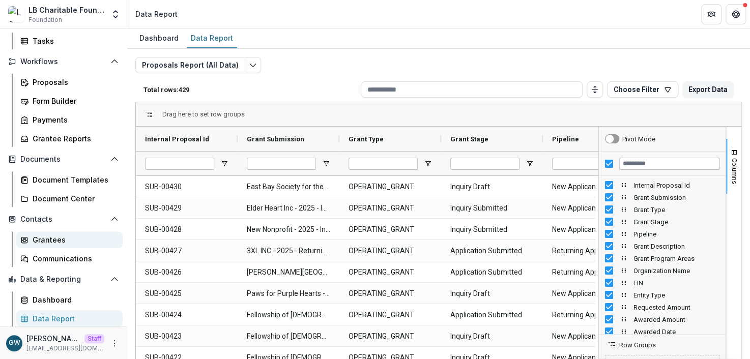
click at [54, 236] on div "Grantees" at bounding box center [74, 240] width 82 height 11
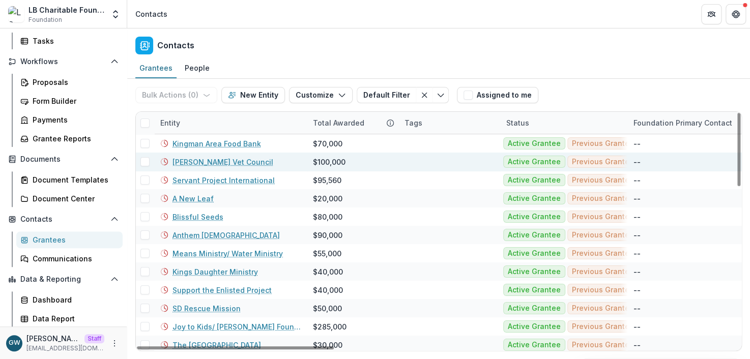
click at [234, 162] on link "[PERSON_NAME] Vet Council" at bounding box center [222, 162] width 101 height 11
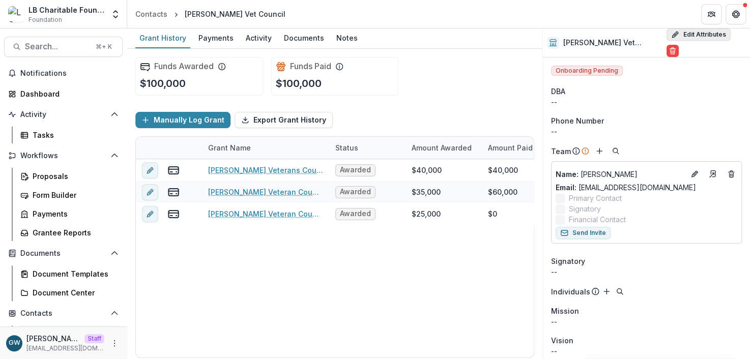
click at [695, 35] on button "Edit Attributes" at bounding box center [698, 34] width 64 height 12
select select
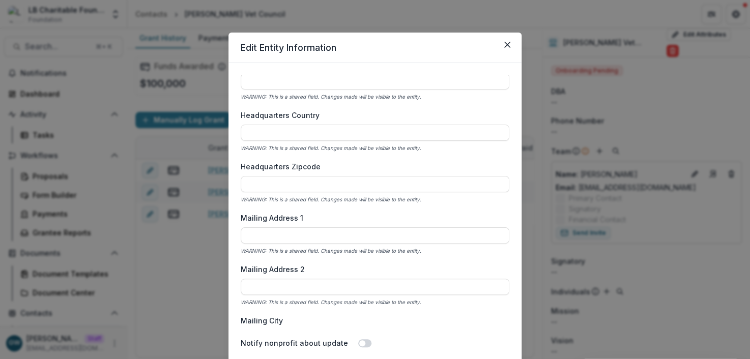
scroll to position [773, 0]
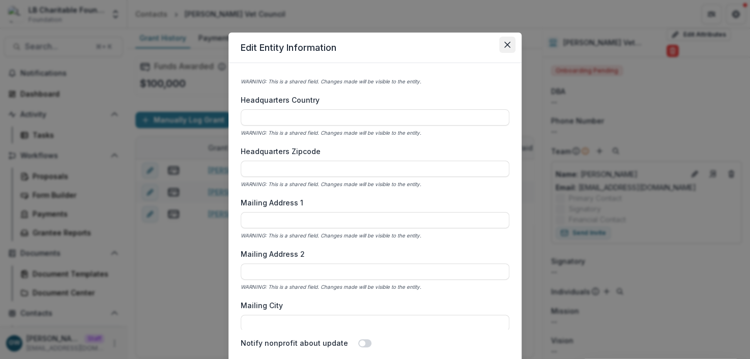
click at [508, 47] on icon "Close" at bounding box center [507, 45] width 6 height 6
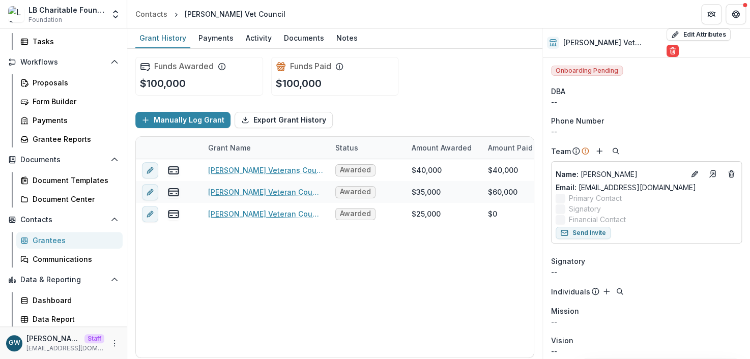
scroll to position [94, 0]
click at [60, 100] on div "Form Builder" at bounding box center [74, 101] width 82 height 11
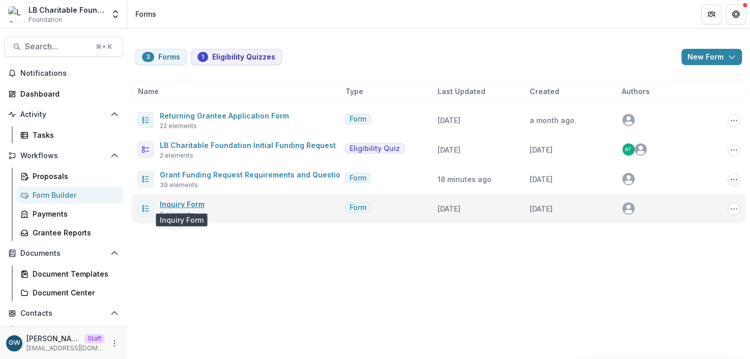
click at [180, 207] on link "Inquiry Form" at bounding box center [182, 204] width 45 height 9
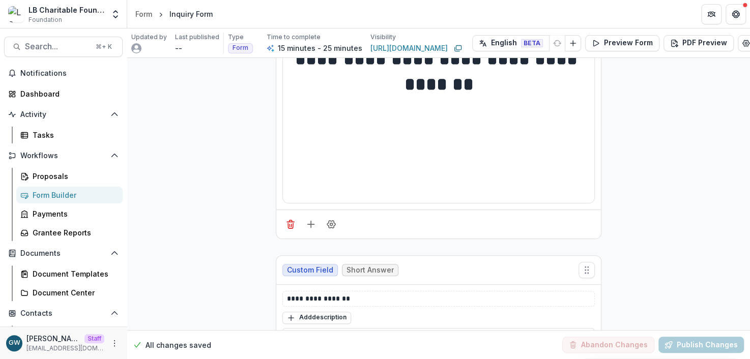
scroll to position [87, 0]
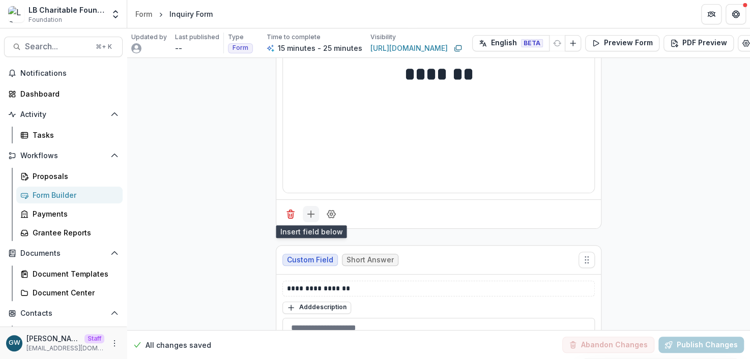
click at [306, 218] on icon "Add field" at bounding box center [311, 214] width 10 height 10
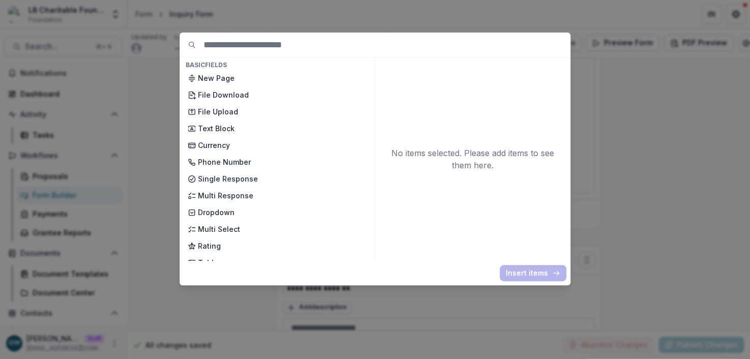
click at [151, 177] on div "Basic Fields New Page File Download File Upload Text Block Currency Phone Numbe…" at bounding box center [375, 179] width 750 height 359
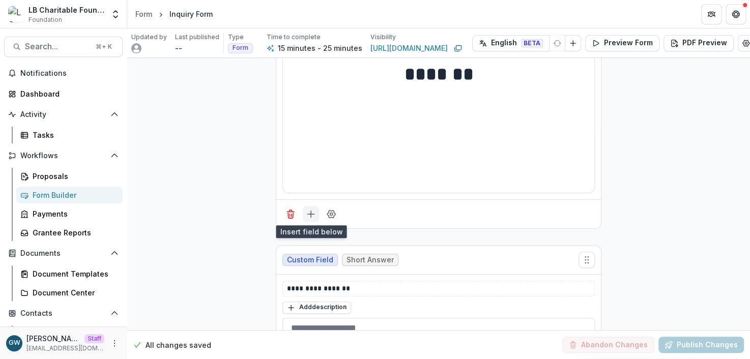
click at [308, 214] on icon "Add field" at bounding box center [311, 214] width 10 height 10
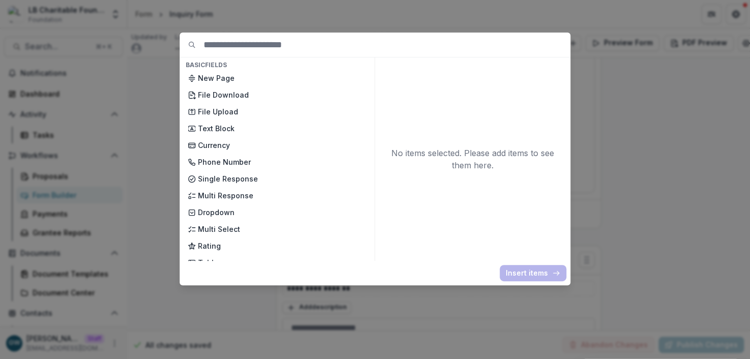
click at [613, 127] on div "Basic Fields New Page File Download File Upload Text Block Currency Phone Numbe…" at bounding box center [375, 179] width 750 height 359
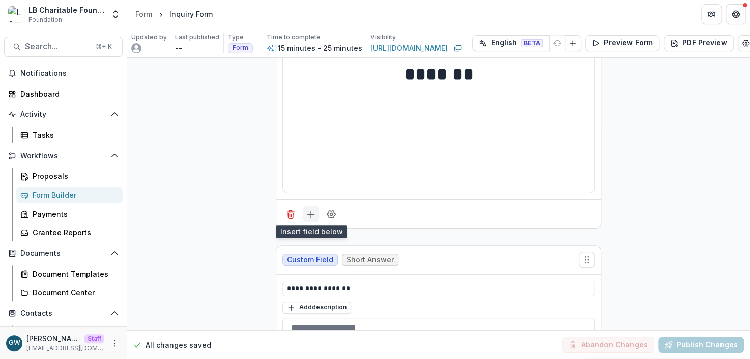
click at [307, 216] on icon "Add field" at bounding box center [311, 214] width 10 height 10
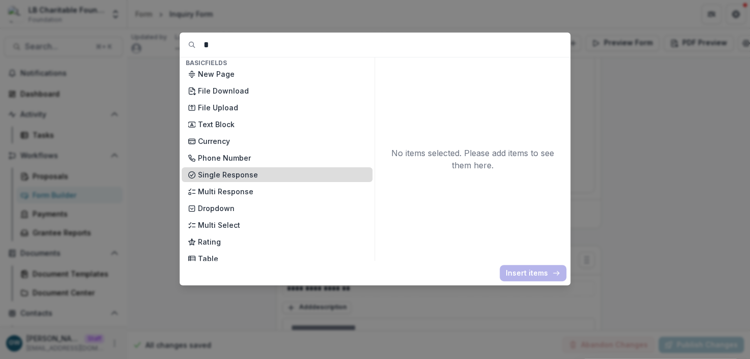
scroll to position [0, 0]
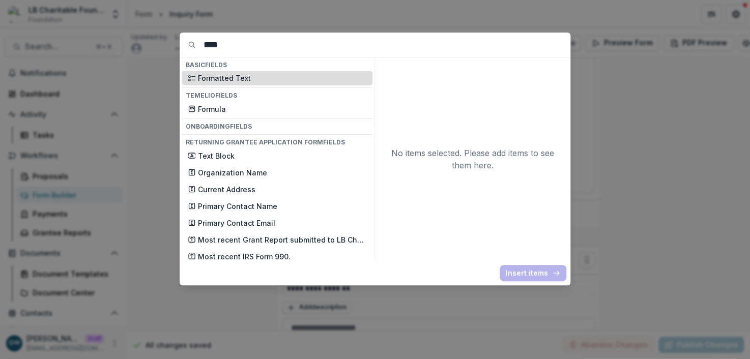
type input "****"
click at [225, 76] on p "Formatted Text" at bounding box center [282, 78] width 168 height 11
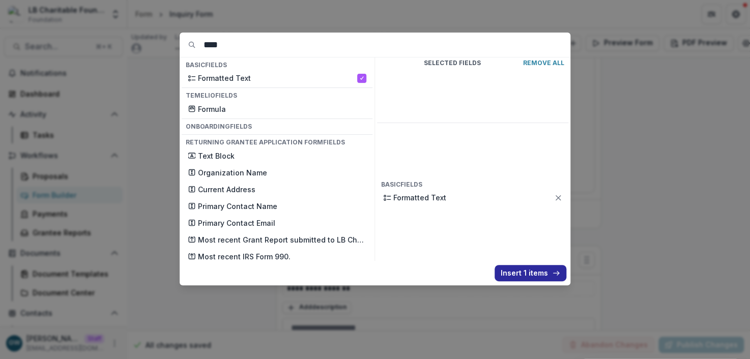
click at [520, 274] on button "Insert 1 items" at bounding box center [530, 273] width 72 height 16
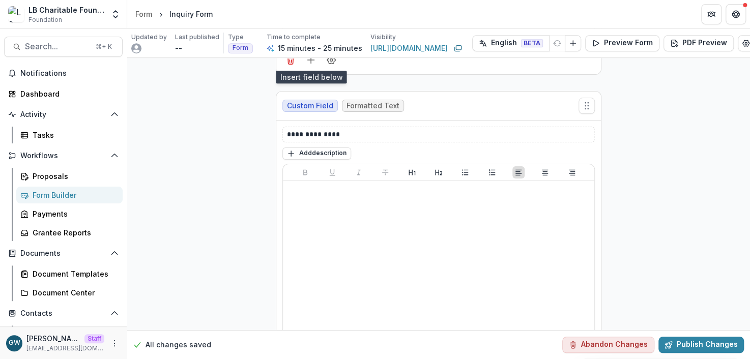
scroll to position [243, 0]
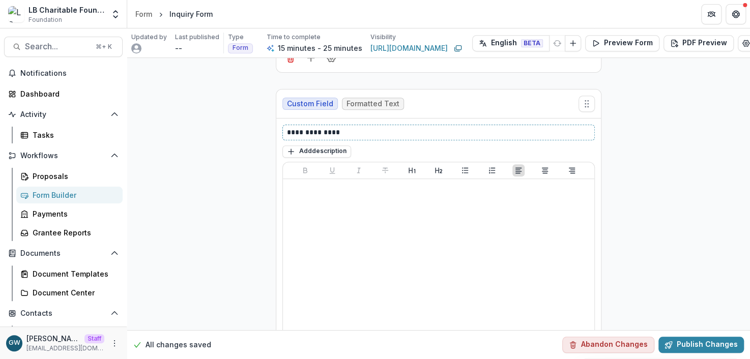
click at [330, 132] on p "**********" at bounding box center [439, 132] width 304 height 11
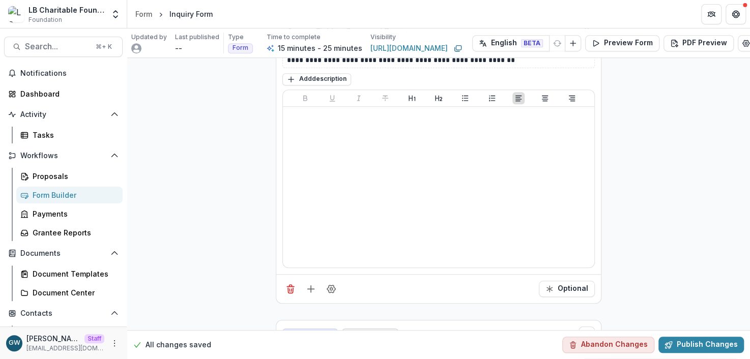
scroll to position [326, 0]
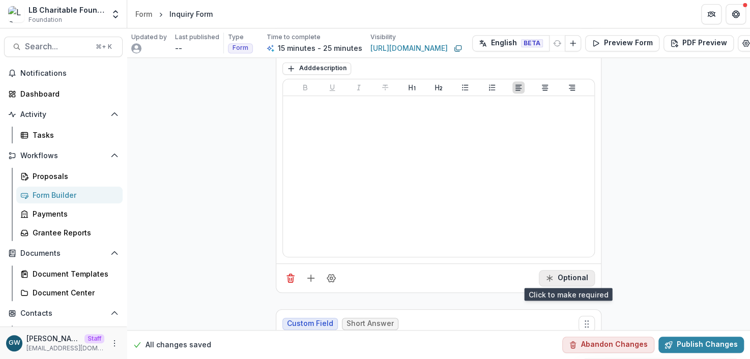
click at [554, 270] on button "Optional" at bounding box center [567, 278] width 56 height 16
click at [575, 276] on button "Required" at bounding box center [566, 278] width 58 height 16
click at [577, 279] on button "Optional" at bounding box center [567, 278] width 56 height 16
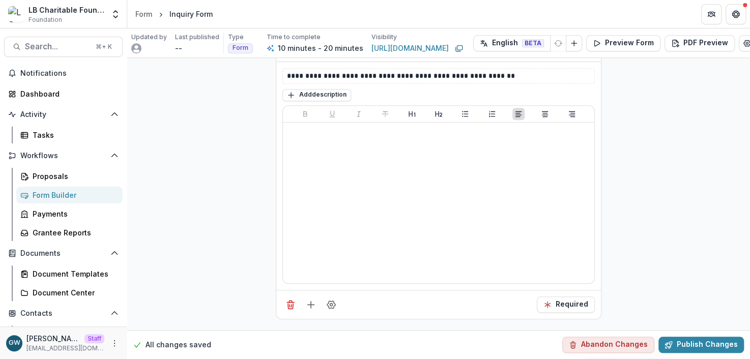
scroll to position [286, 0]
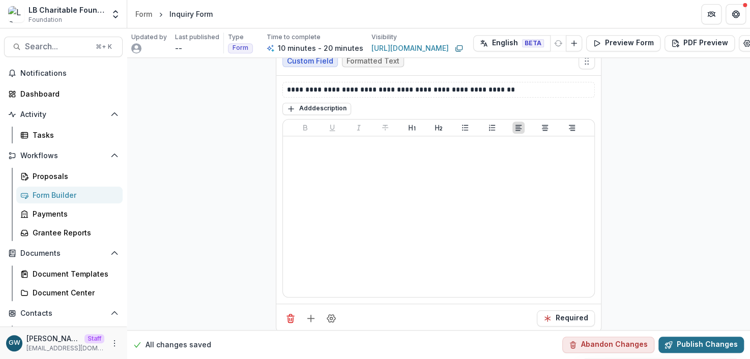
click at [682, 337] on button "Publish Changes" at bounding box center [700, 345] width 85 height 16
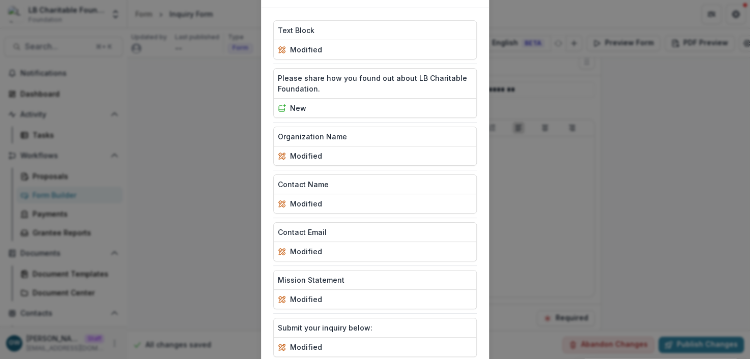
scroll to position [128, 0]
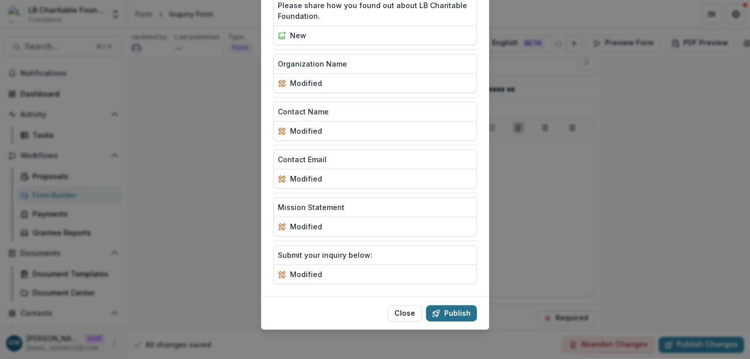
click at [462, 308] on button "Publish" at bounding box center [451, 313] width 51 height 16
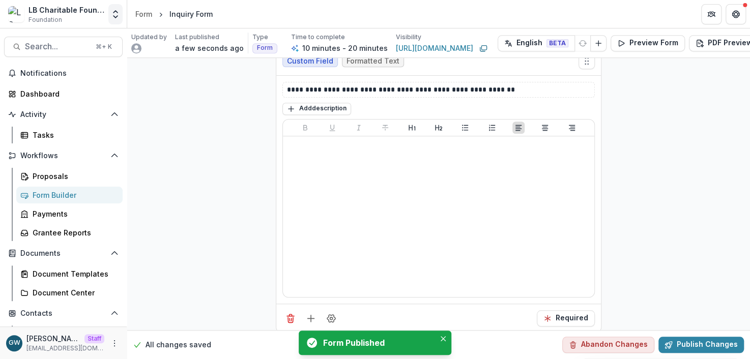
click at [115, 19] on icon "Open entity switcher" at bounding box center [115, 14] width 10 height 10
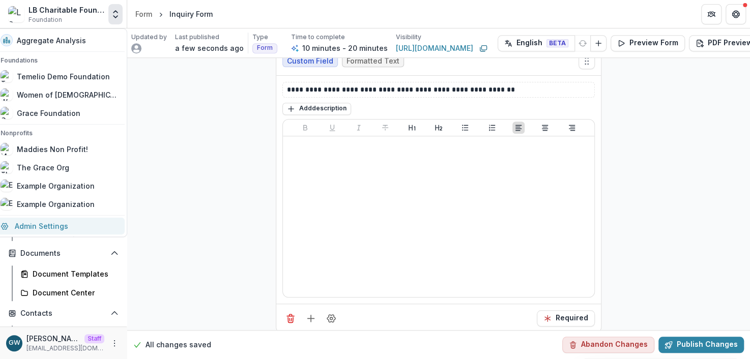
click at [49, 226] on link "Admin Settings" at bounding box center [59, 226] width 130 height 17
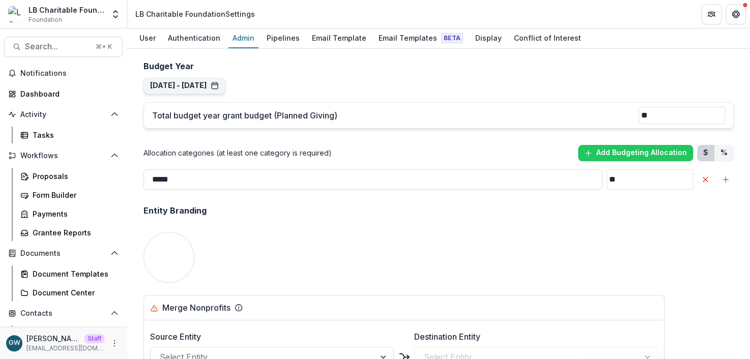
scroll to position [982, 0]
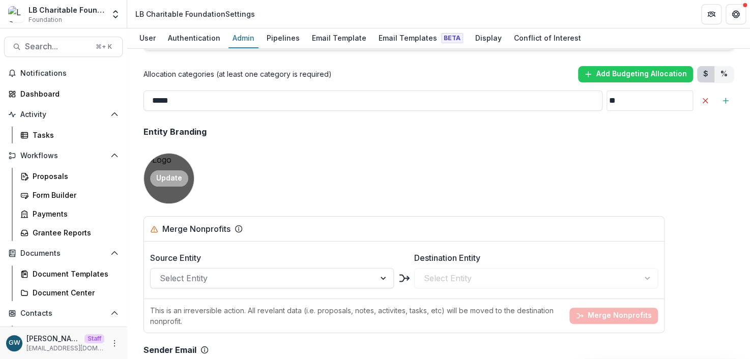
click at [171, 170] on button "Update" at bounding box center [169, 178] width 38 height 16
click at [399, 39] on div "Email Templates Beta" at bounding box center [420, 38] width 93 height 15
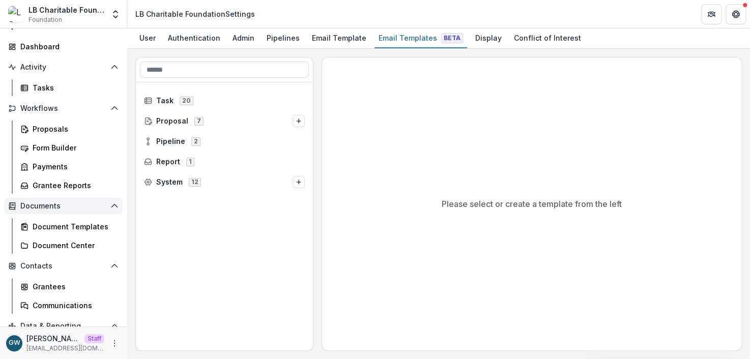
scroll to position [49, 0]
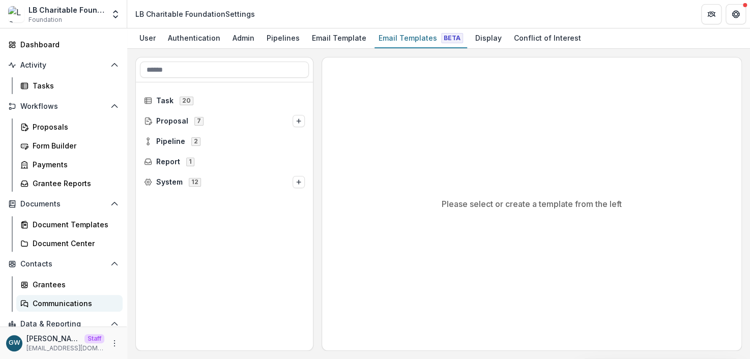
click at [55, 304] on div "Communications" at bounding box center [74, 303] width 82 height 11
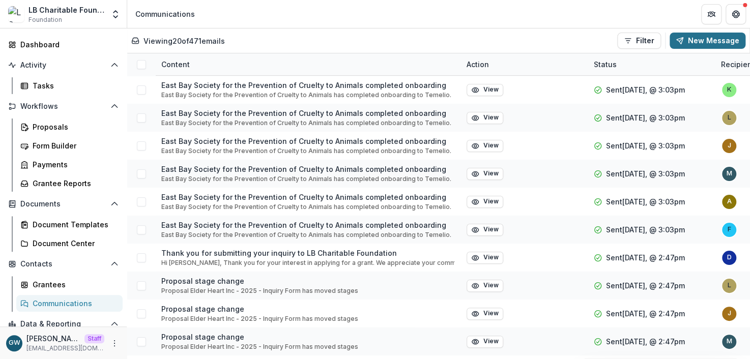
click at [697, 41] on button "New Message" at bounding box center [708, 41] width 76 height 16
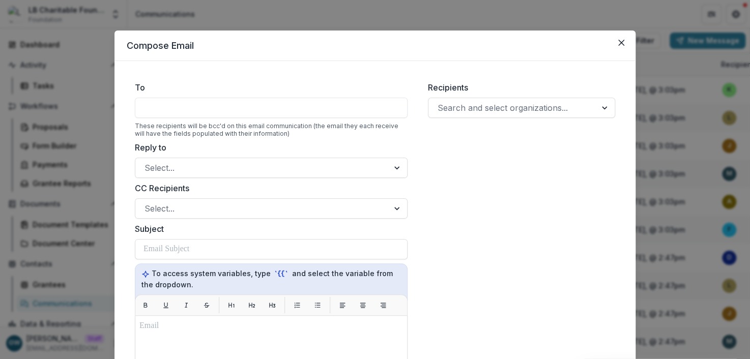
scroll to position [4, 0]
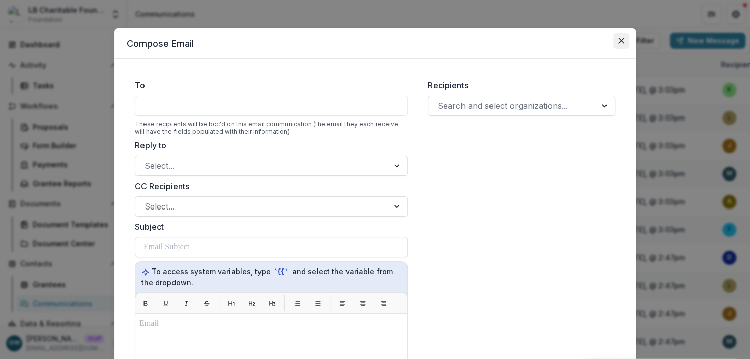
click at [620, 42] on icon "Close" at bounding box center [621, 41] width 6 height 6
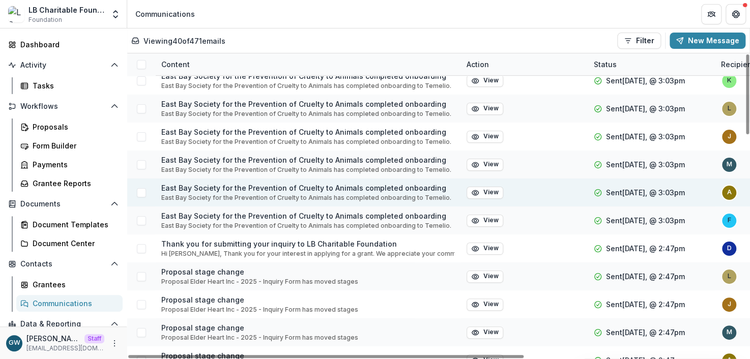
scroll to position [0, 0]
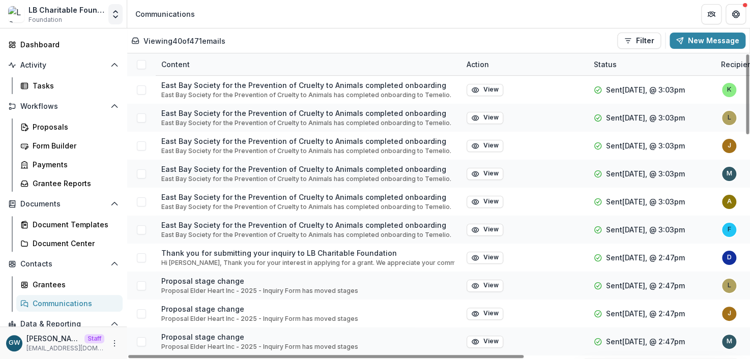
click at [116, 18] on icon "Open entity switcher" at bounding box center [115, 14] width 10 height 10
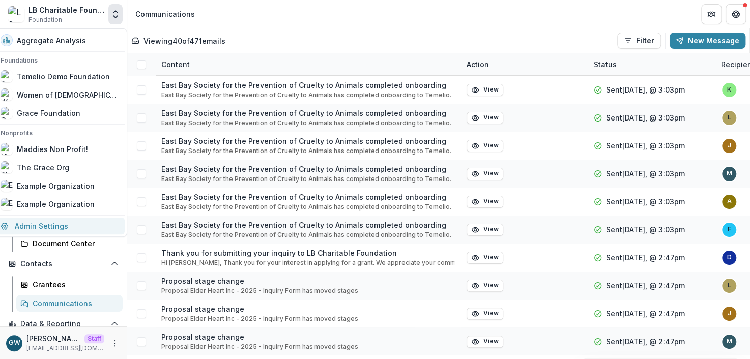
click at [70, 226] on link "Admin Settings" at bounding box center [59, 226] width 130 height 17
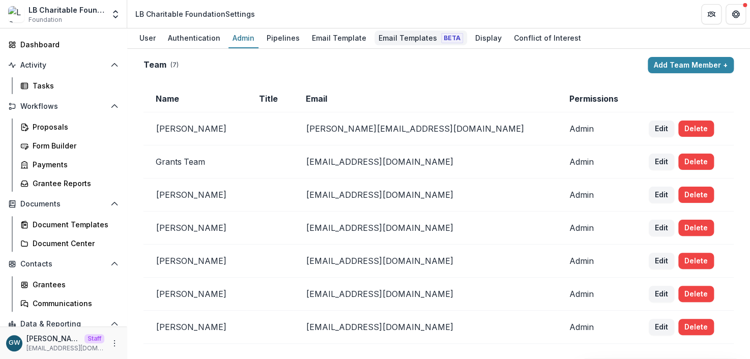
click at [391, 37] on div "Email Templates Beta" at bounding box center [420, 38] width 93 height 15
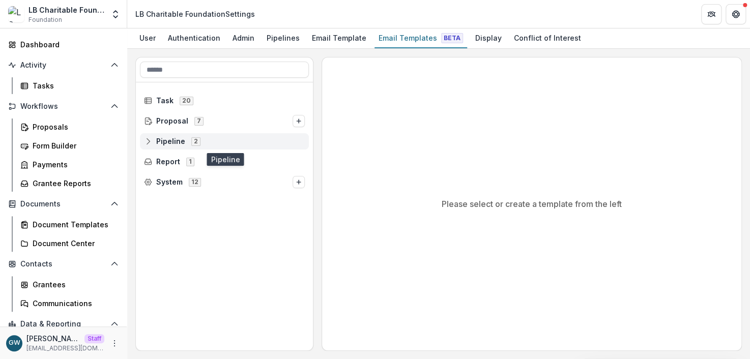
click at [149, 141] on icon at bounding box center [148, 141] width 8 height 8
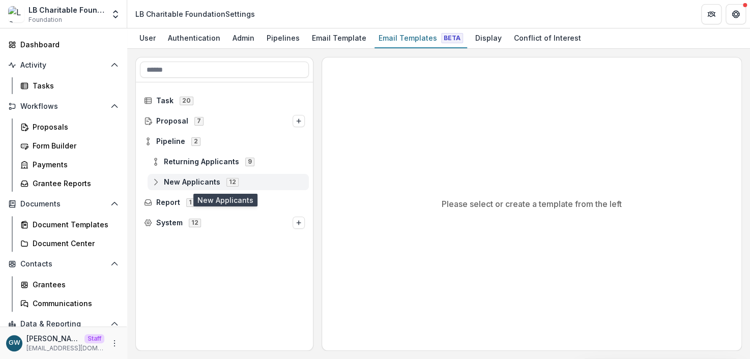
click at [157, 183] on icon at bounding box center [156, 182] width 8 height 8
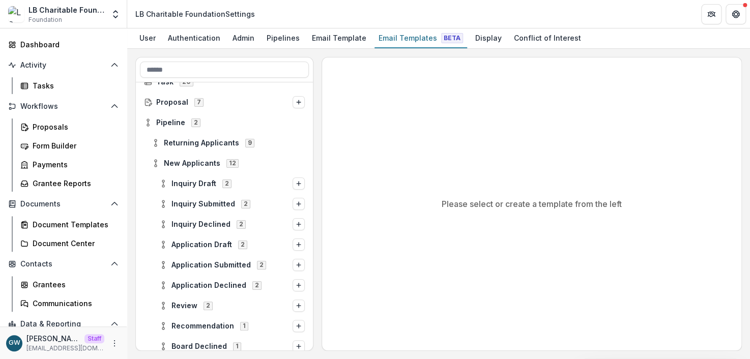
scroll to position [20, 0]
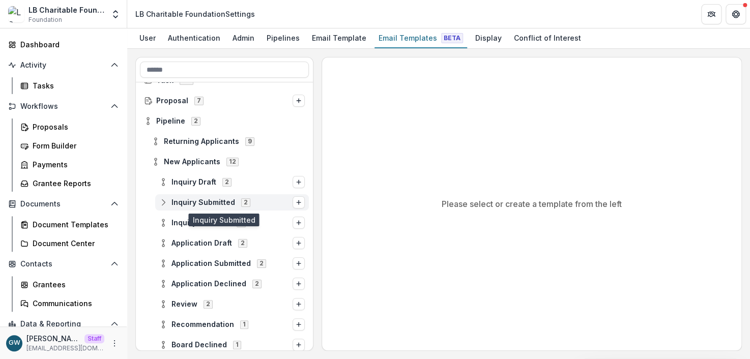
click at [164, 201] on icon at bounding box center [163, 202] width 8 height 8
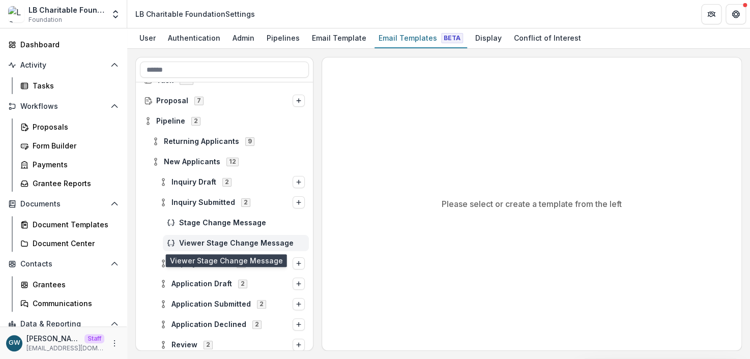
click at [199, 242] on span "Viewer Stage Change Message" at bounding box center [242, 243] width 126 height 9
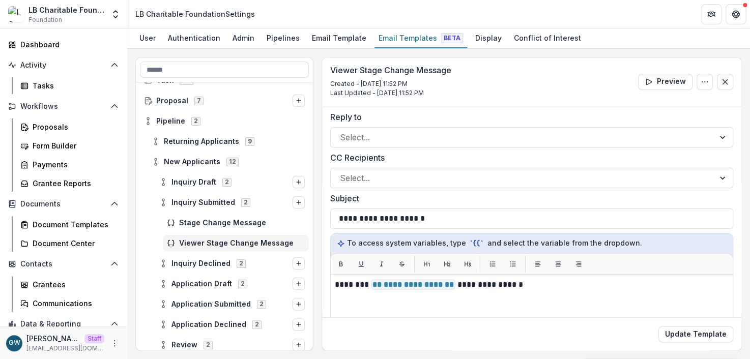
scroll to position [4, 0]
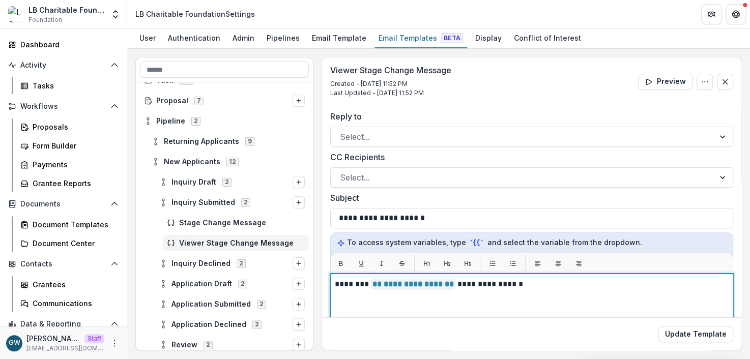
click at [549, 285] on p "**********" at bounding box center [530, 284] width 391 height 12
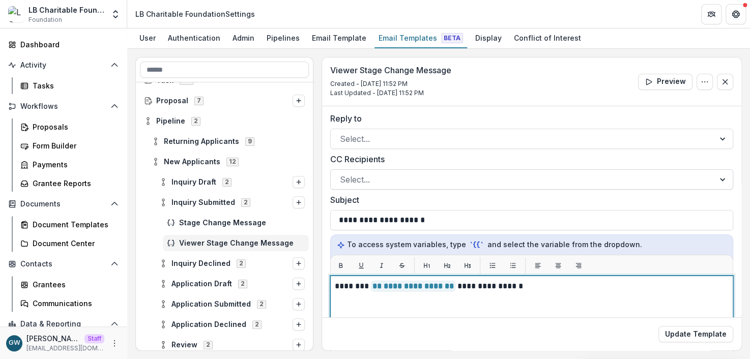
scroll to position [0, 0]
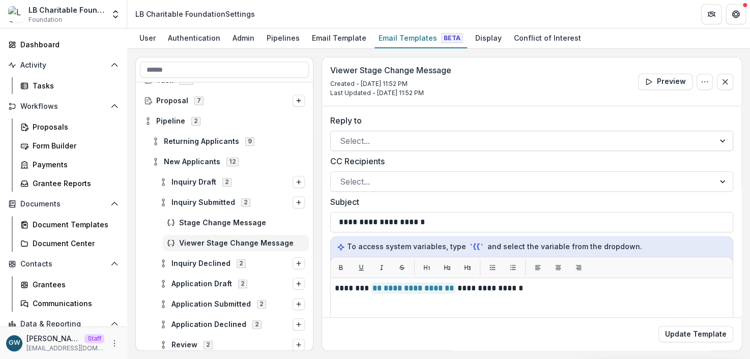
click at [376, 143] on div at bounding box center [522, 141] width 365 height 14
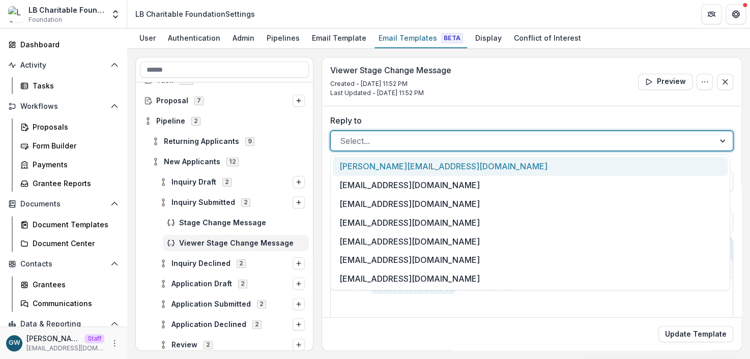
click at [435, 116] on label "Reply to" at bounding box center [528, 120] width 397 height 12
click at [342, 135] on input "Reply to" at bounding box center [341, 141] width 3 height 12
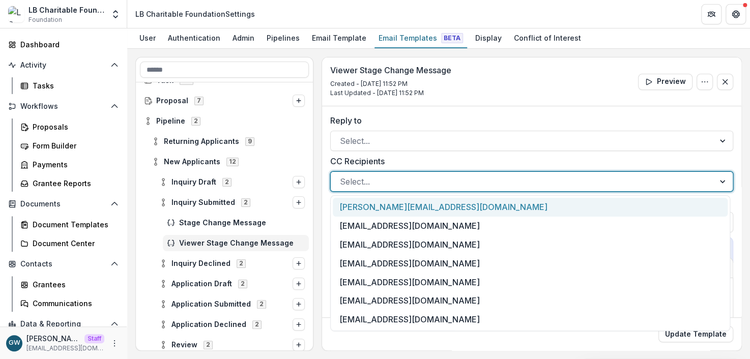
click at [382, 183] on div at bounding box center [522, 181] width 365 height 14
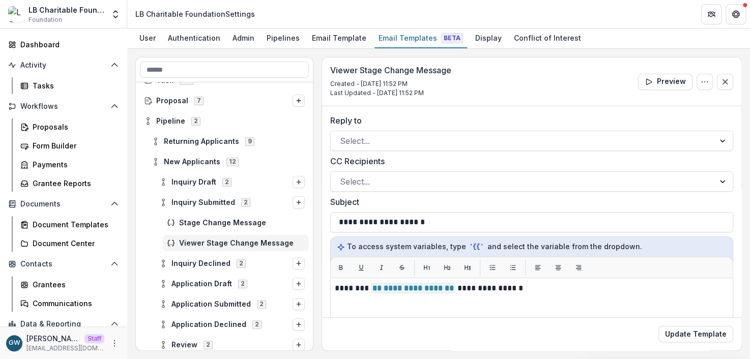
click at [445, 104] on div "Viewer Stage Change Message Created - [DATE] 11:52 PM Last Updated - [DATE] 11:…" at bounding box center [531, 81] width 419 height 49
click at [63, 224] on div "Document Templates" at bounding box center [74, 224] width 82 height 11
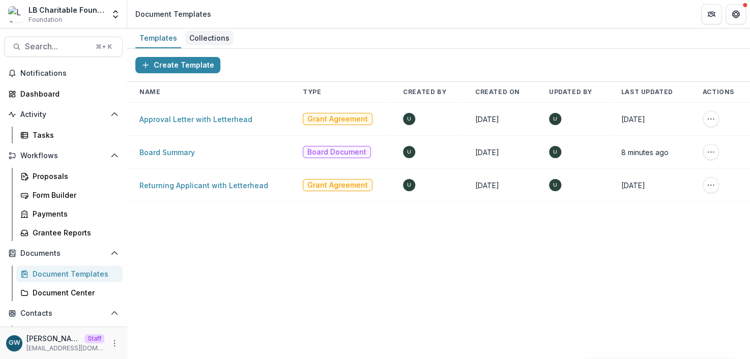
click at [206, 38] on div "Collections" at bounding box center [209, 38] width 48 height 15
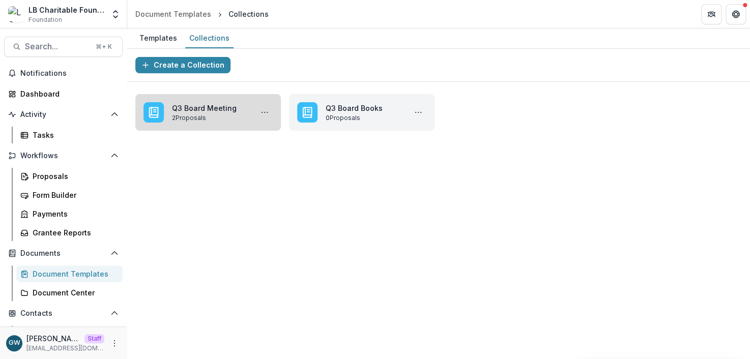
click at [187, 113] on link "Q3 Board Meeting" at bounding box center [210, 108] width 76 height 11
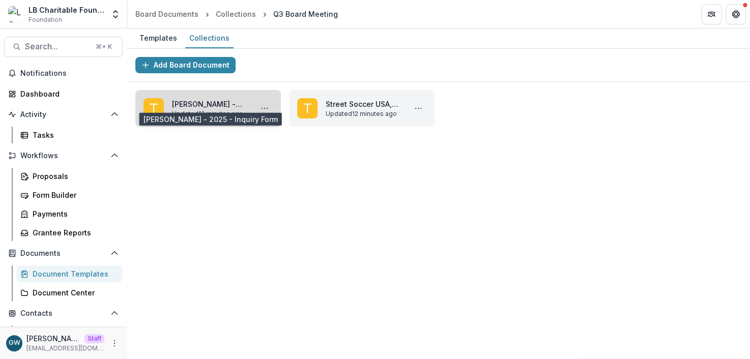
click at [214, 103] on link "[PERSON_NAME] - 2025 - Inquiry Form" at bounding box center [210, 104] width 76 height 11
click at [256, 106] on button "More Dorothy Mbambu - 2025 - Inquiry Form Actions" at bounding box center [264, 108] width 16 height 16
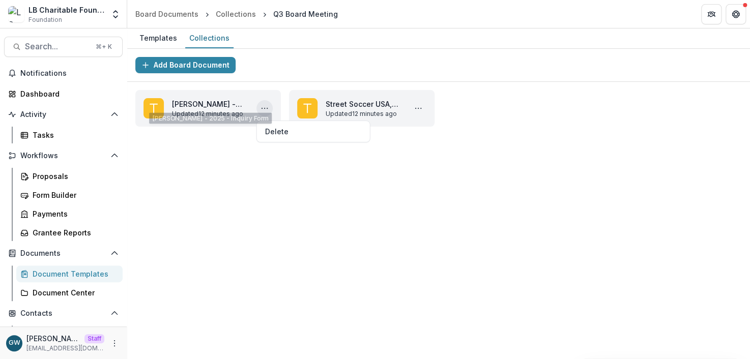
click at [213, 150] on div "Add Board Document [PERSON_NAME] - 2025 - Inquiry Form Updated 12 minutes ago D…" at bounding box center [438, 204] width 623 height 310
click at [191, 39] on div "Collections" at bounding box center [209, 38] width 48 height 15
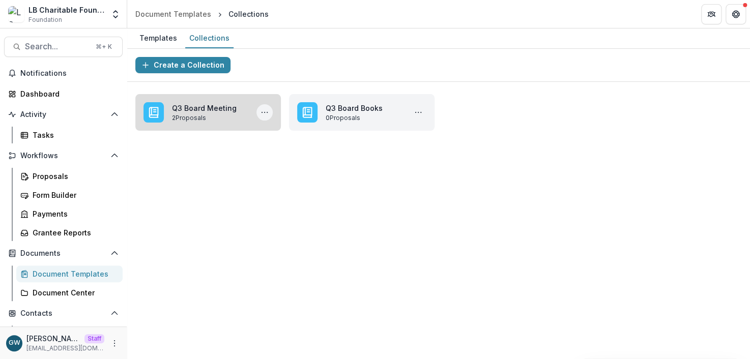
click at [271, 113] on button "More Q3 Board Meeting Actions" at bounding box center [264, 112] width 16 height 16
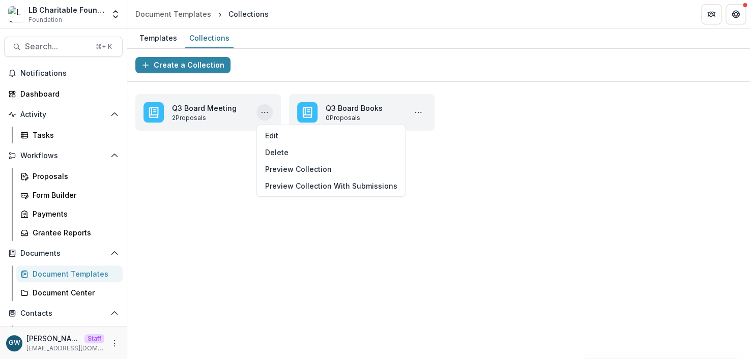
click at [227, 186] on div "**********" at bounding box center [438, 204] width 623 height 310
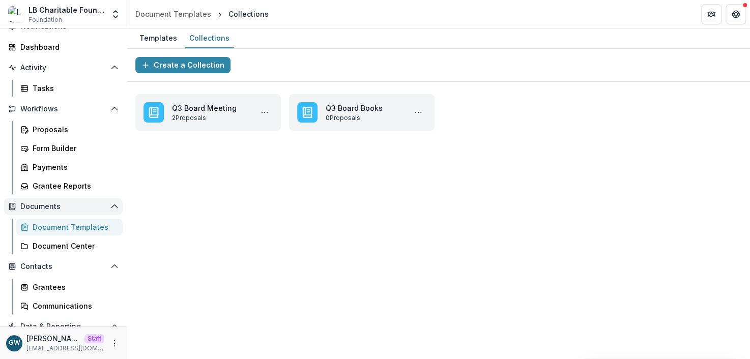
scroll to position [94, 0]
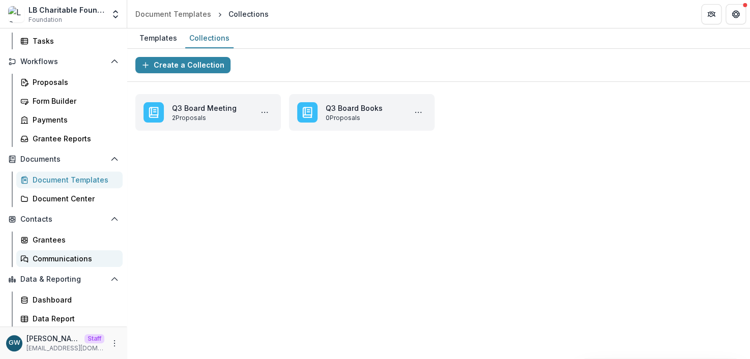
click at [51, 259] on div "Communications" at bounding box center [74, 258] width 82 height 11
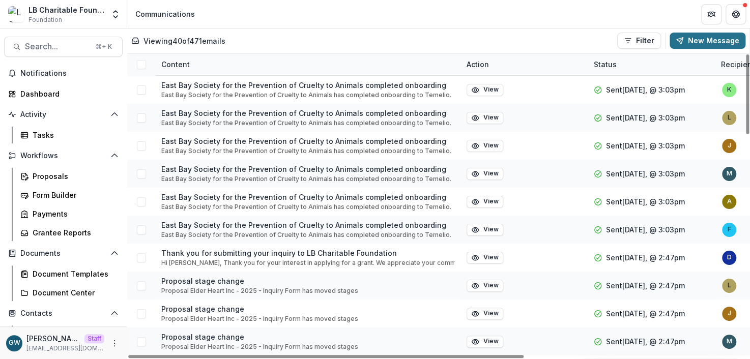
click at [691, 39] on button "New Message" at bounding box center [708, 41] width 76 height 16
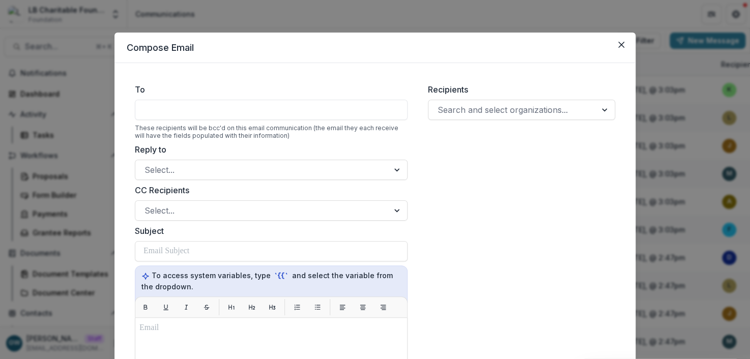
click at [197, 107] on div at bounding box center [271, 110] width 273 height 20
click at [521, 111] on div at bounding box center [513, 110] width 150 height 14
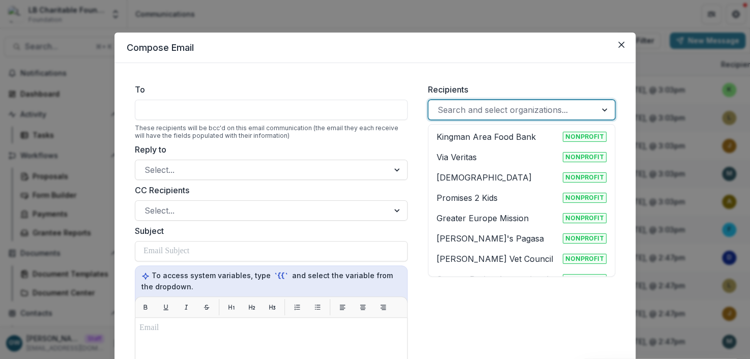
click at [526, 66] on div "To These recipients will be bcc'd on this email communication (the email they e…" at bounding box center [374, 327] width 521 height 529
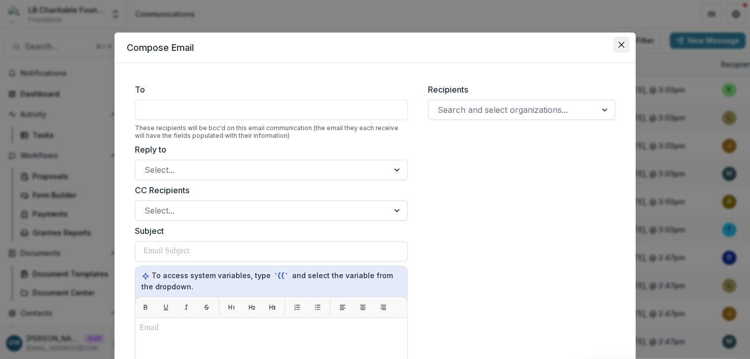
click at [619, 46] on icon "Close" at bounding box center [621, 45] width 6 height 6
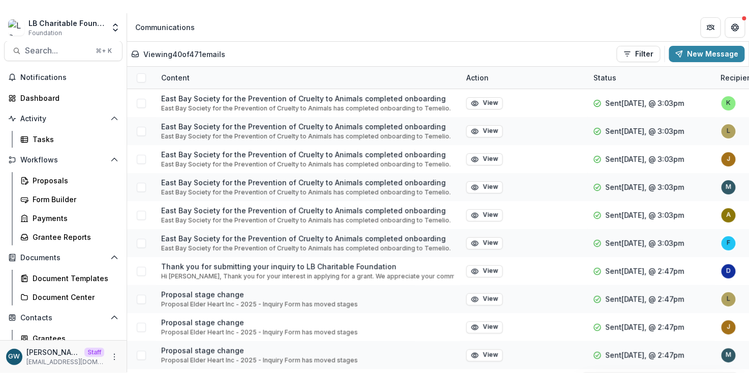
scroll to position [9, 0]
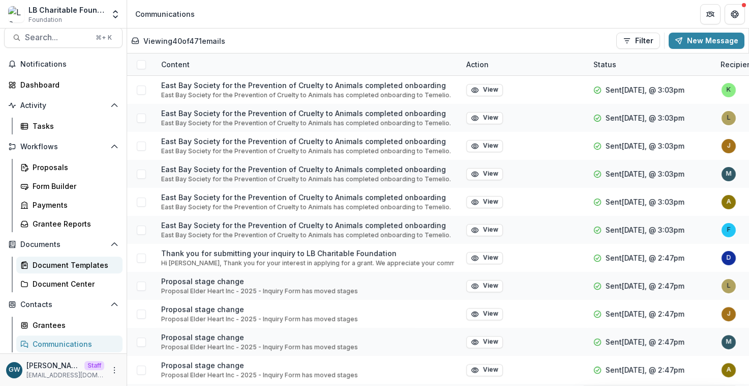
click at [59, 270] on link "Document Templates" at bounding box center [69, 264] width 106 height 17
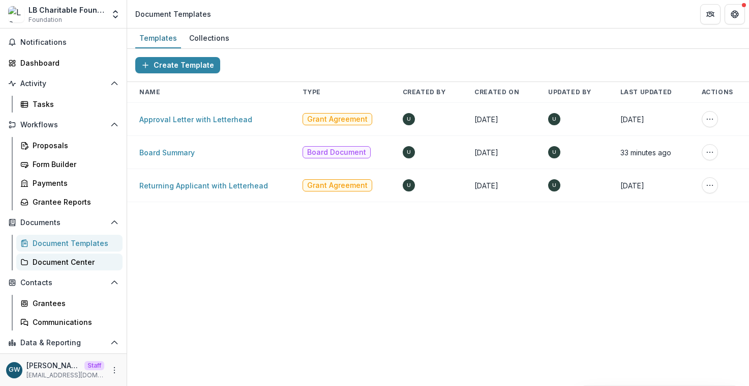
scroll to position [68, 0]
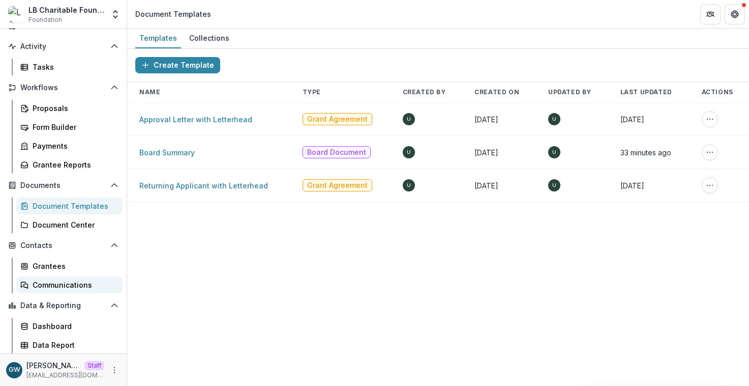
click at [58, 281] on div "Communications" at bounding box center [74, 284] width 82 height 11
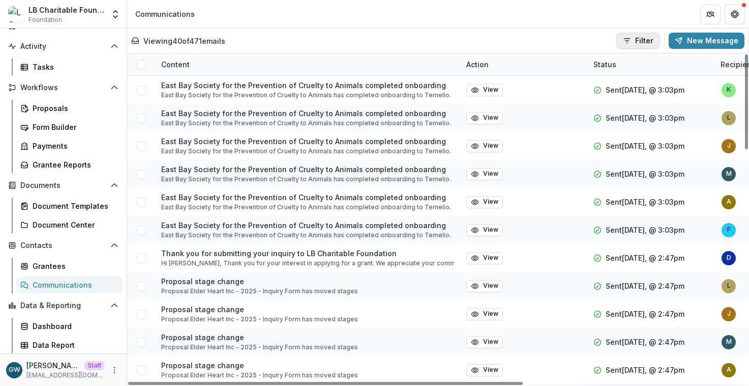
click at [643, 37] on button "Filter" at bounding box center [639, 41] width 44 height 16
click at [598, 39] on div "Viewing 40 of 471 emails Filter Draft Sent New Message" at bounding box center [438, 41] width 614 height 16
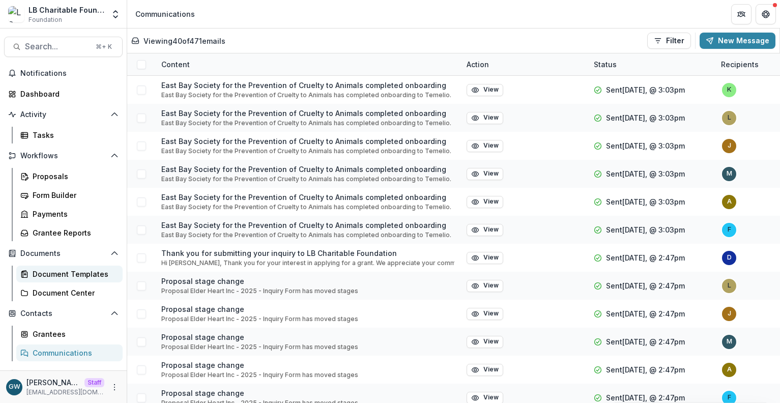
click at [62, 278] on div "Document Templates" at bounding box center [74, 274] width 82 height 11
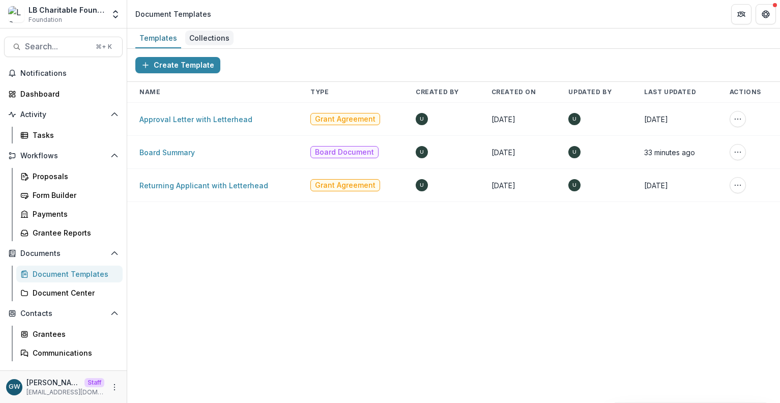
click at [199, 35] on div "Collections" at bounding box center [209, 38] width 48 height 15
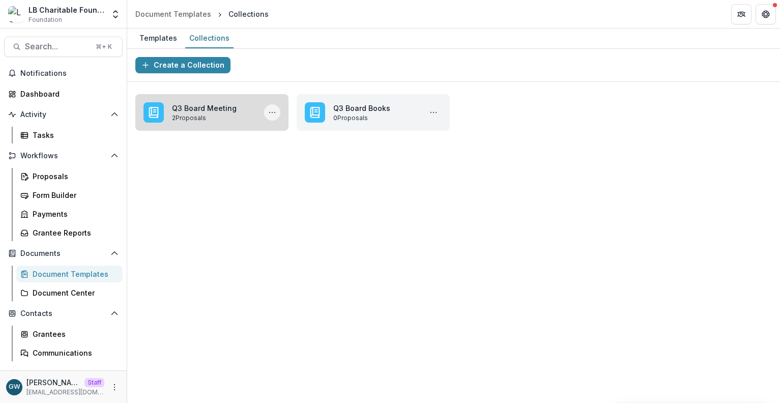
click at [272, 113] on icon "More Q3 Board Meeting Actions" at bounding box center [272, 112] width 8 height 8
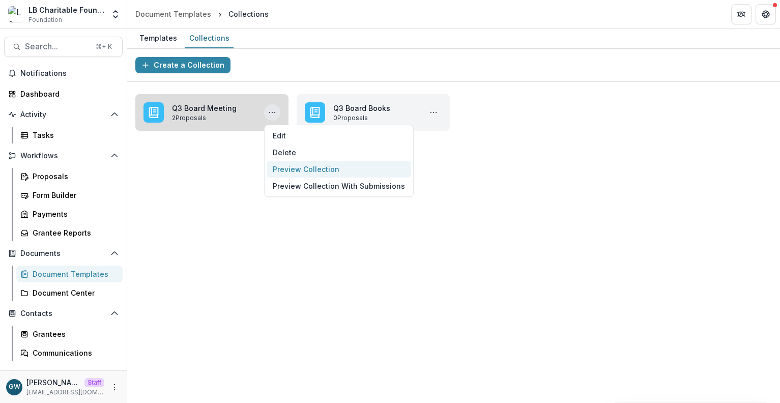
click at [294, 168] on button "Preview Collection" at bounding box center [339, 169] width 144 height 17
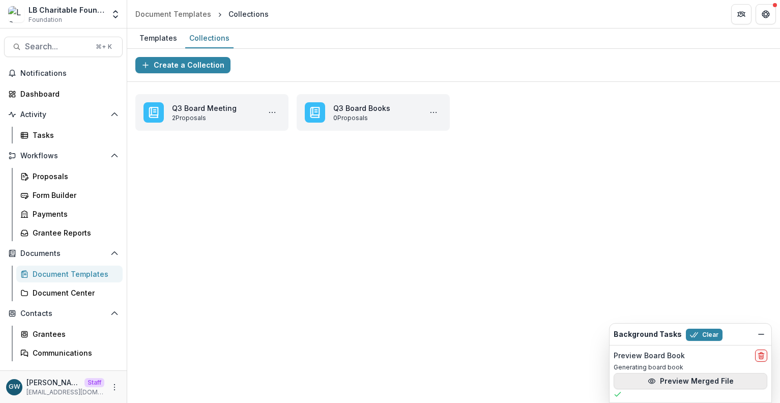
click at [665, 342] on button "Preview Merged File" at bounding box center [691, 381] width 154 height 16
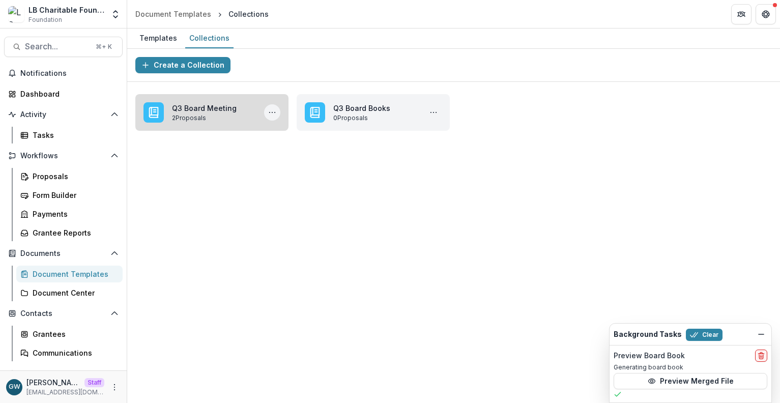
click at [274, 111] on icon "More Q3 Board Meeting Actions" at bounding box center [272, 112] width 8 height 8
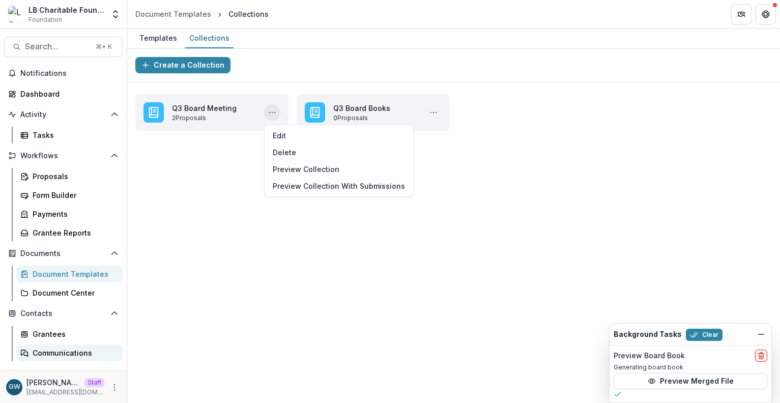
click at [73, 342] on div "Communications" at bounding box center [74, 352] width 82 height 11
